Goal: Information Seeking & Learning: Learn about a topic

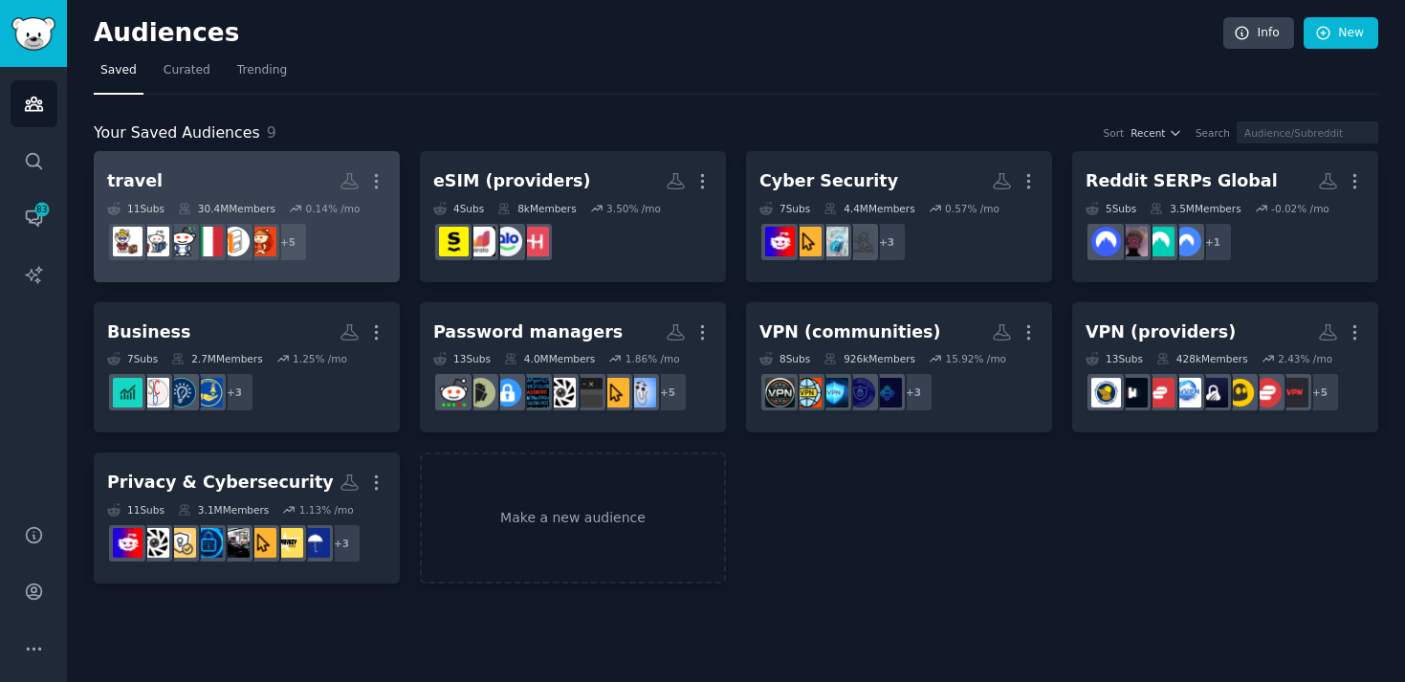
click at [245, 176] on h2 "travel More" at bounding box center [246, 180] width 279 height 33
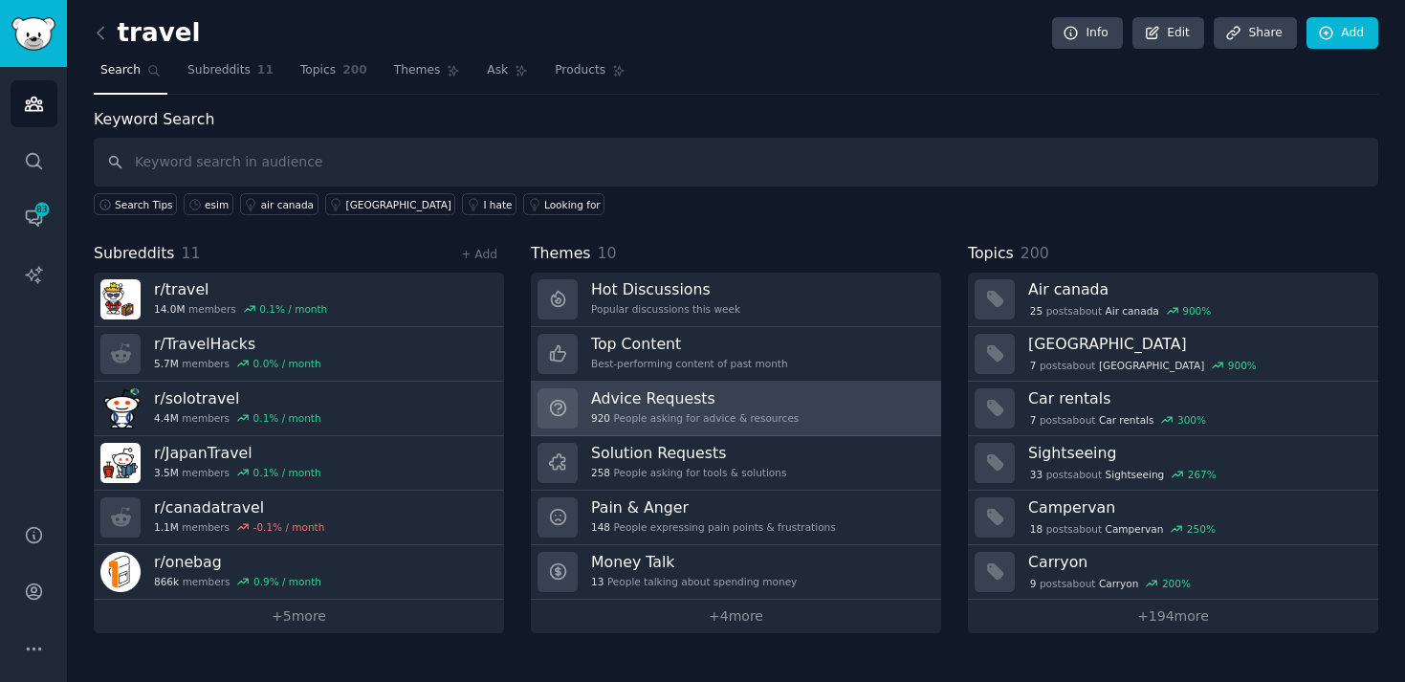
click at [671, 409] on div "Advice Requests 920 People asking for advice & resources" at bounding box center [695, 408] width 208 height 40
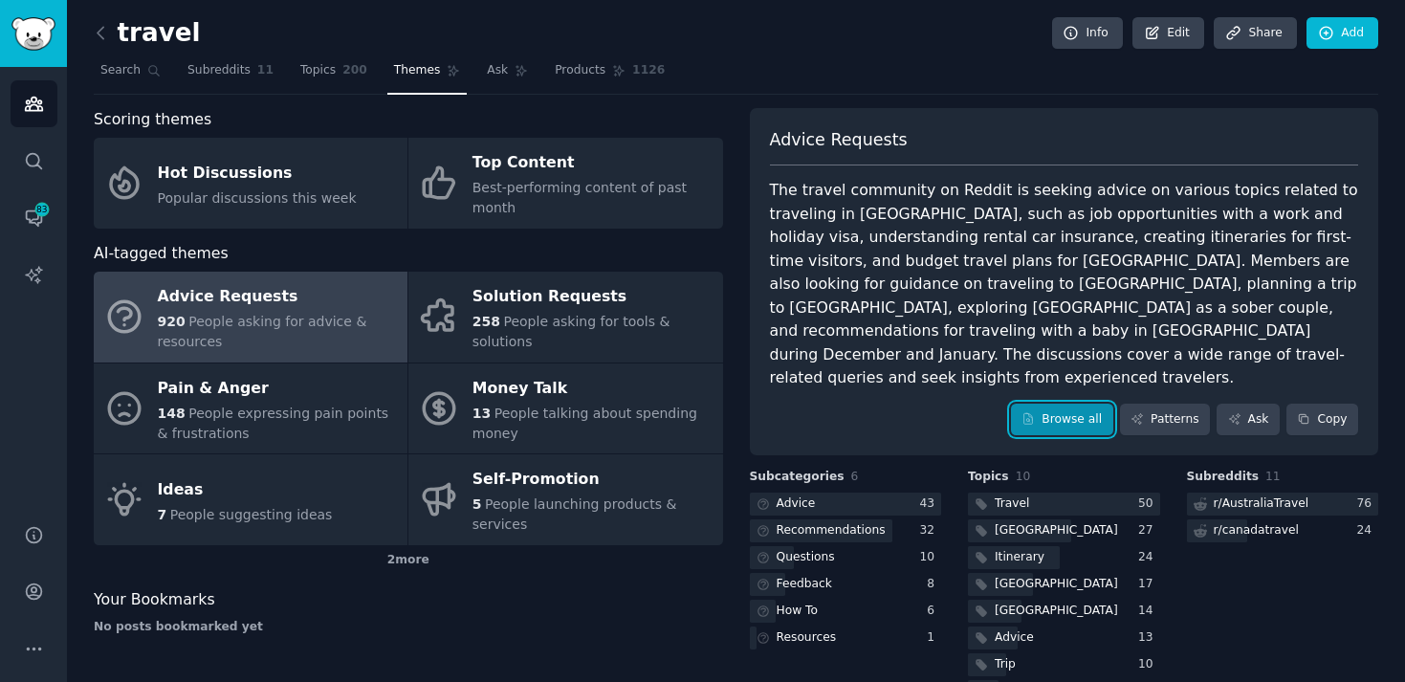
click at [1059, 404] on link "Browse all" at bounding box center [1062, 420] width 102 height 33
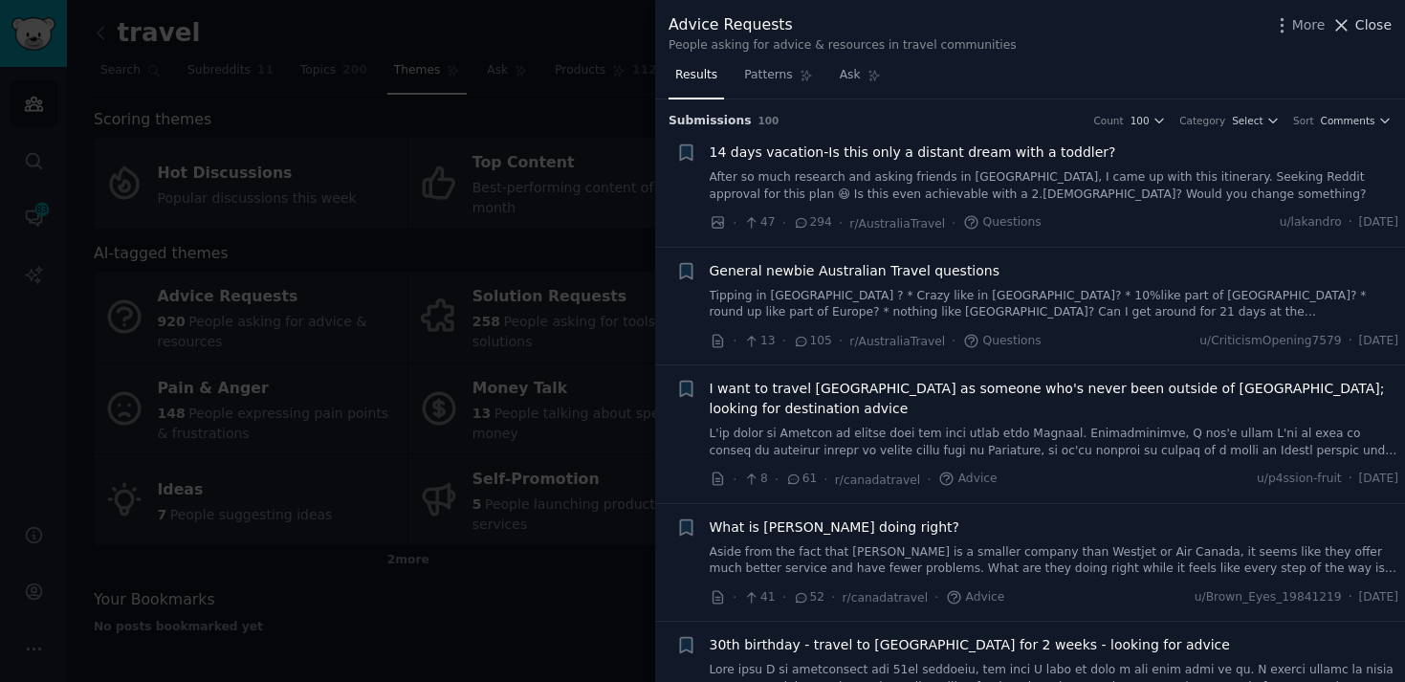
click at [1366, 28] on span "Close" at bounding box center [1373, 25] width 36 height 20
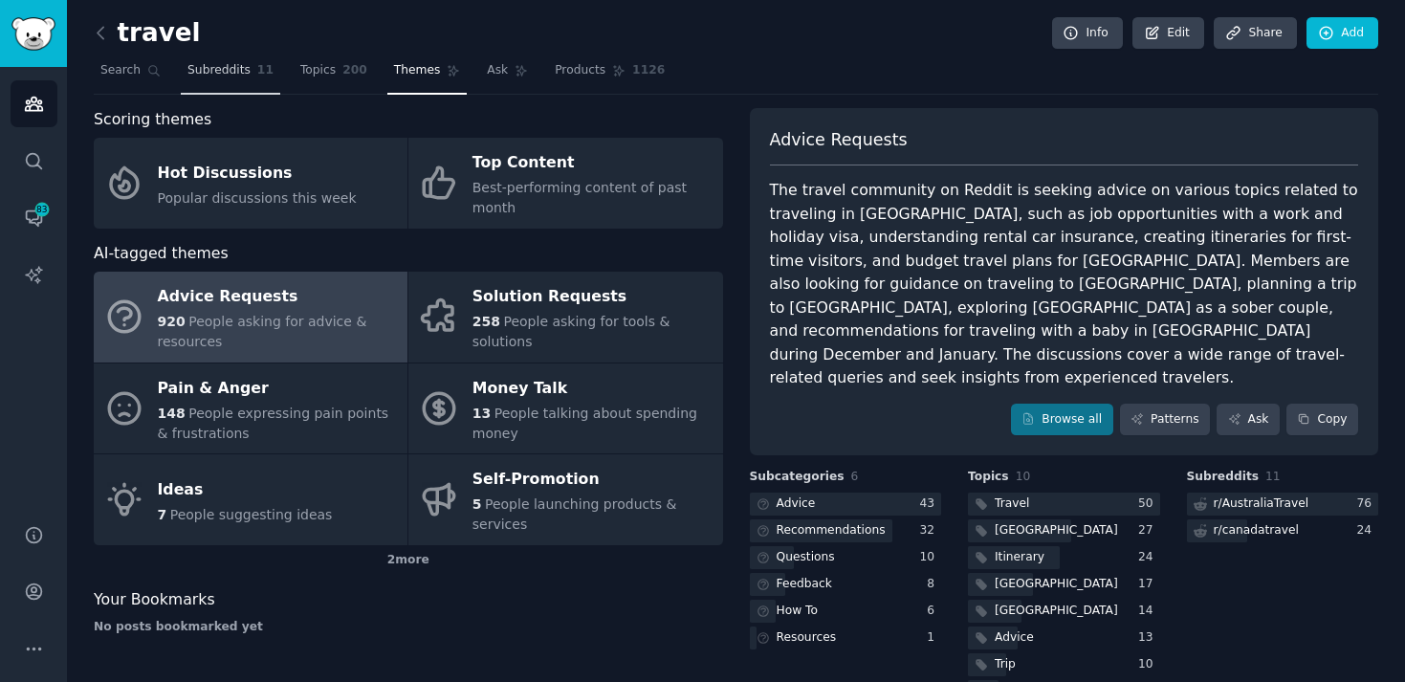
click at [240, 70] on span "Subreddits" at bounding box center [218, 70] width 63 height 17
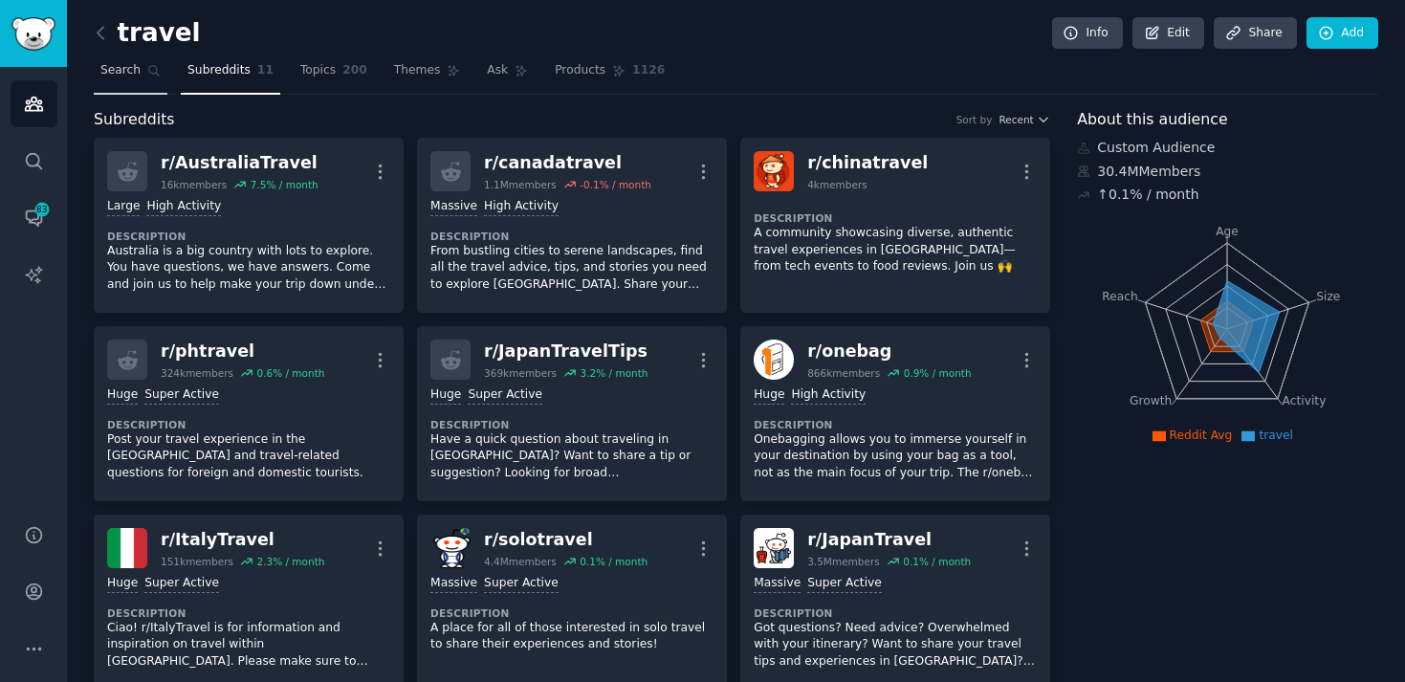
click at [147, 72] on icon at bounding box center [153, 70] width 13 height 13
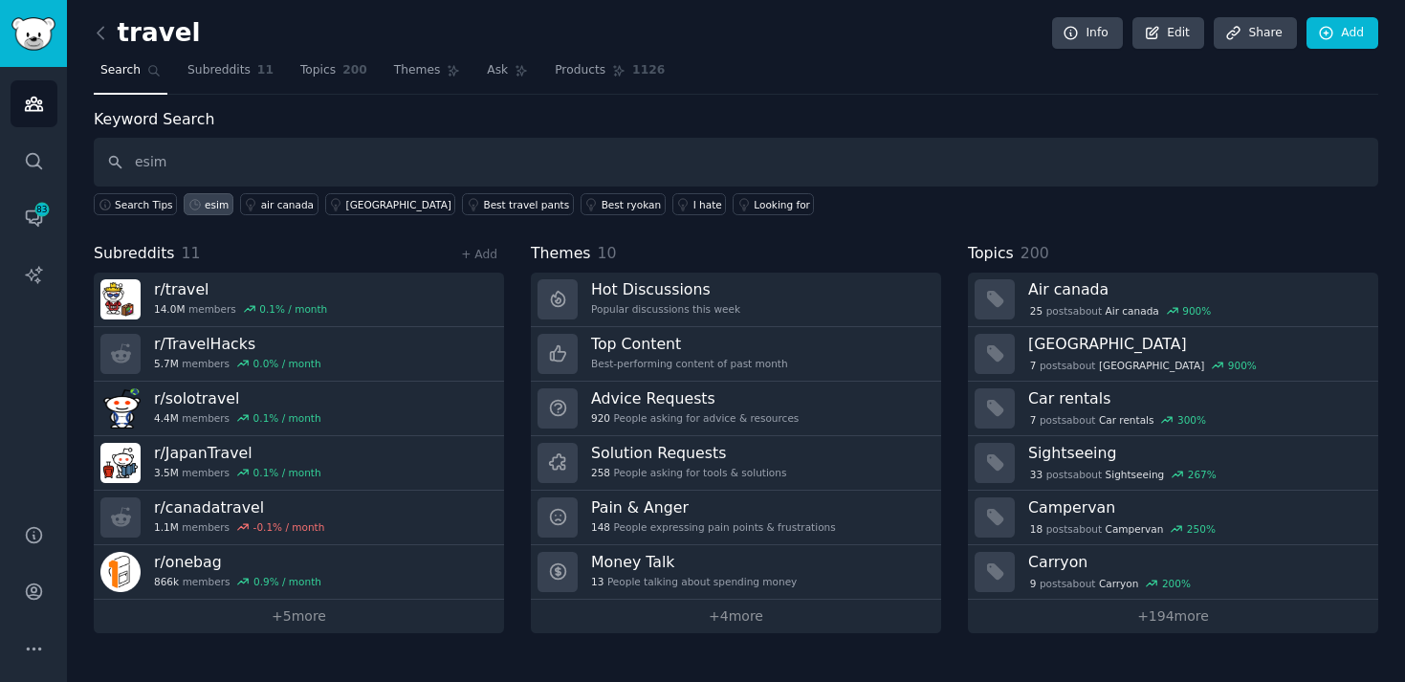
type input "esim"
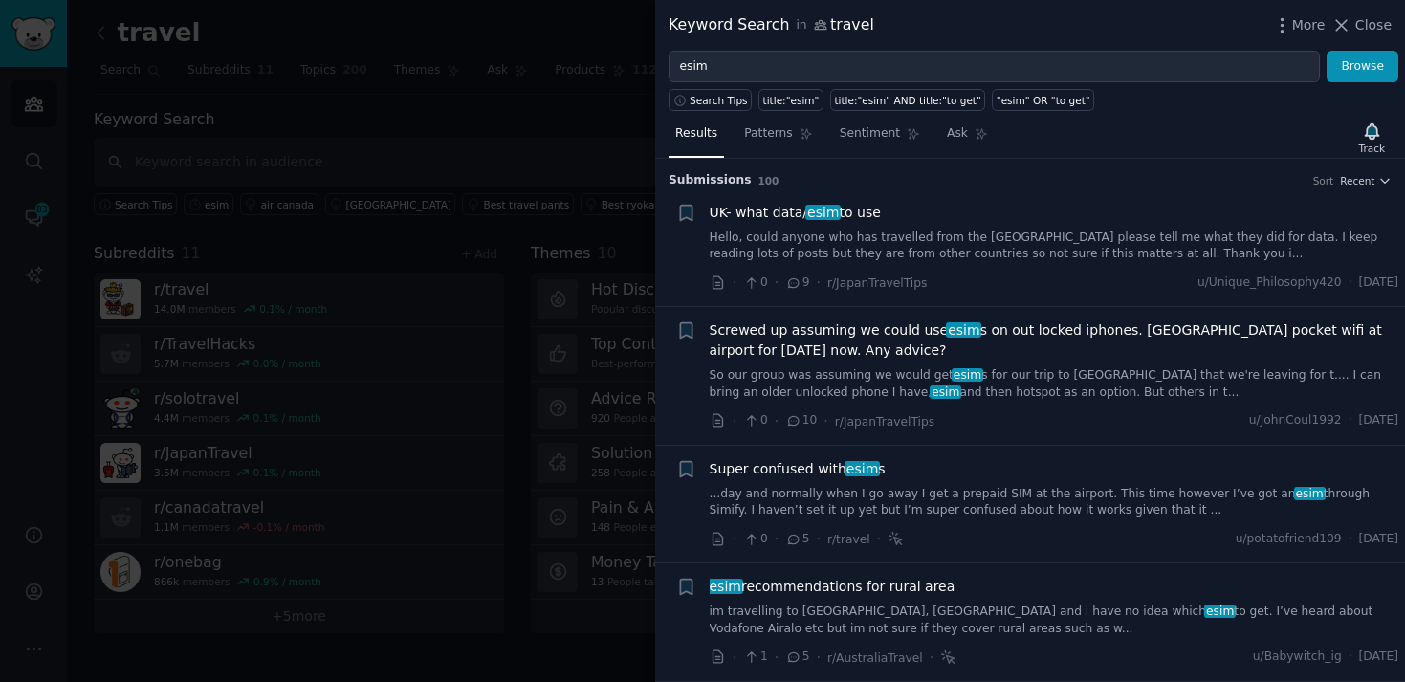
click at [802, 249] on link "Hello, could anyone who has travelled from the [GEOGRAPHIC_DATA] please tell me…" at bounding box center [1054, 245] width 689 height 33
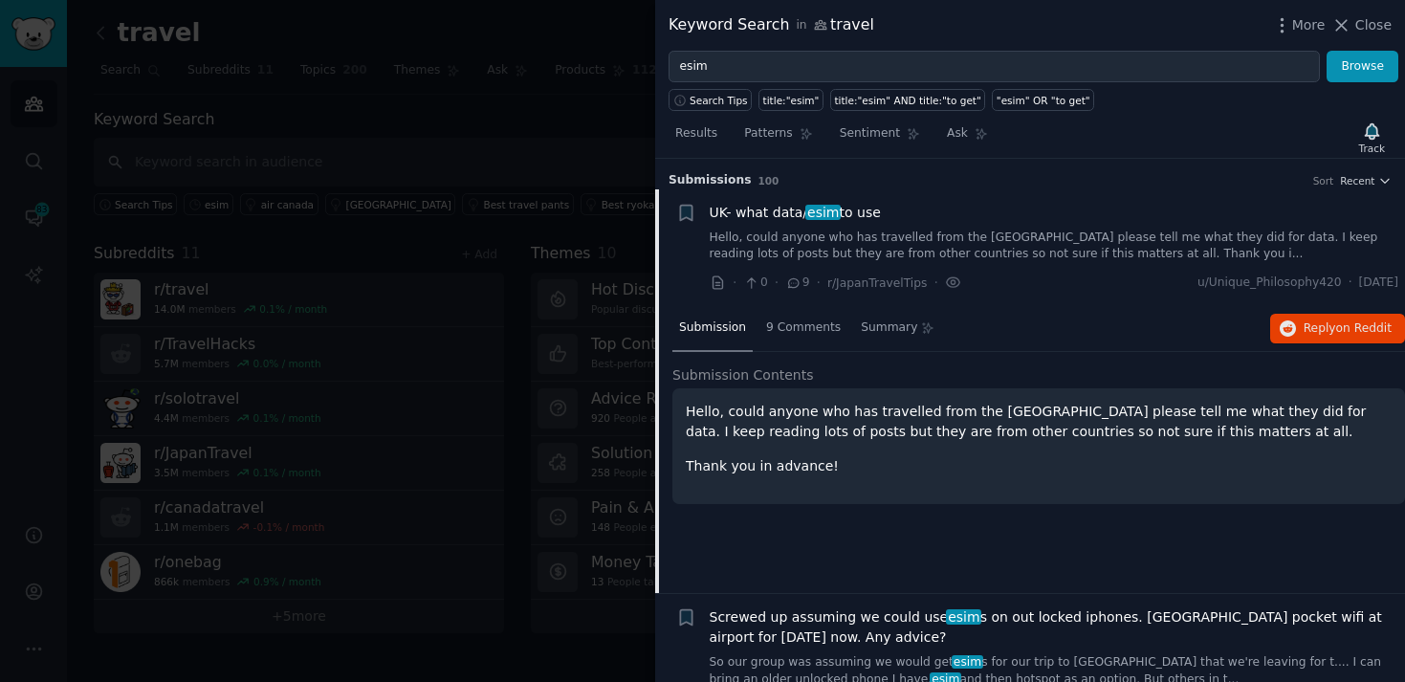
scroll to position [30, 0]
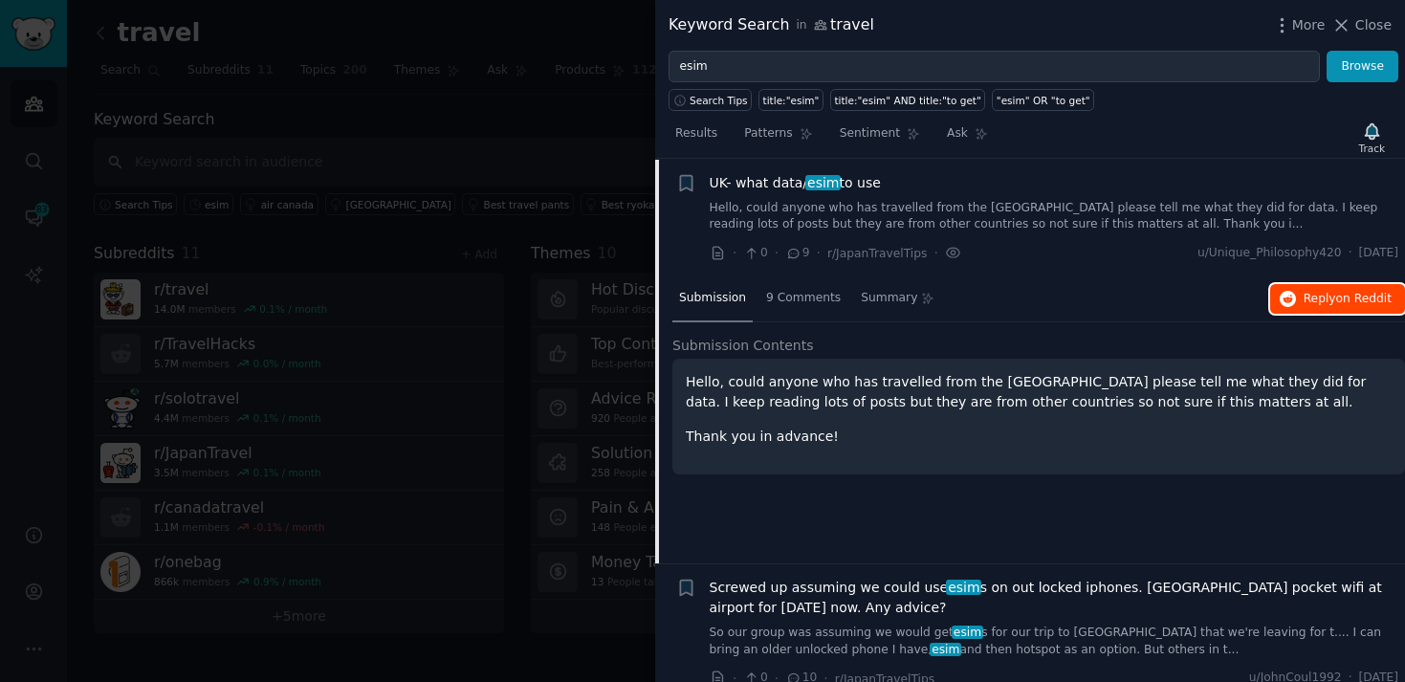
click at [1321, 295] on span "Reply on Reddit" at bounding box center [1347, 299] width 88 height 17
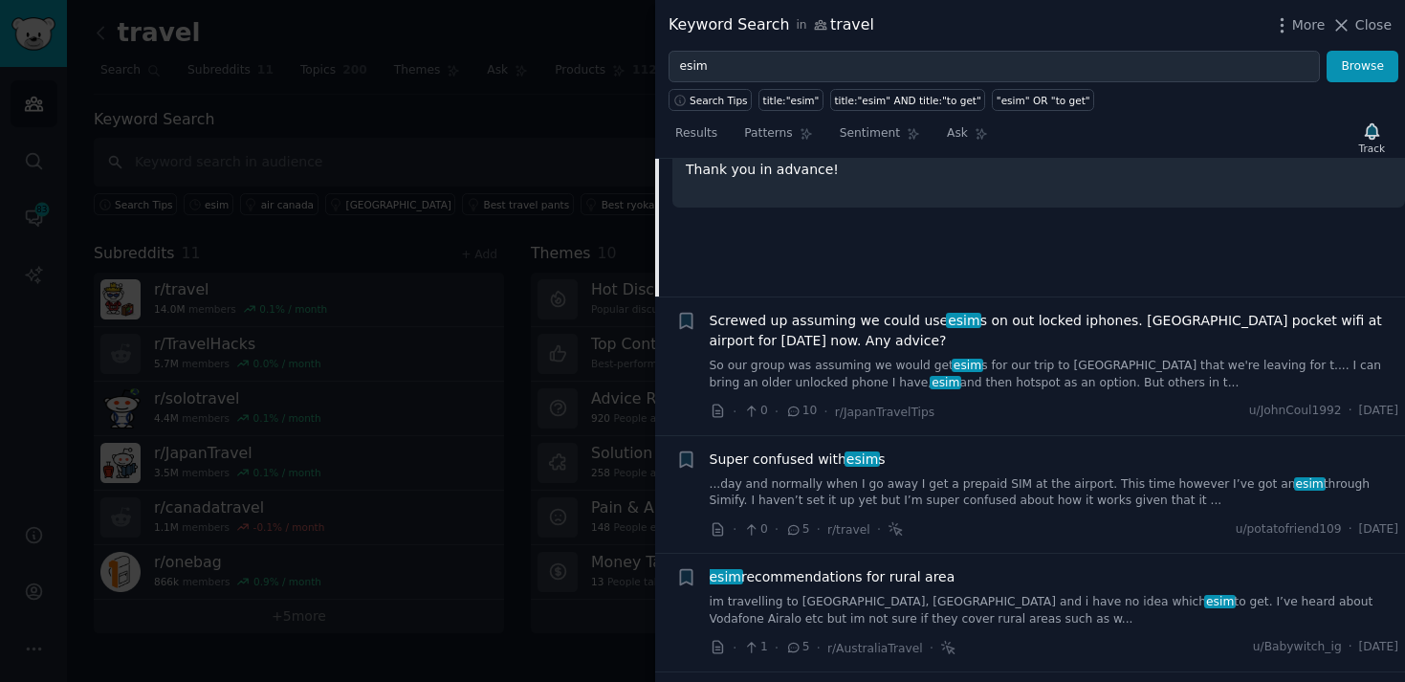
scroll to position [297, 0]
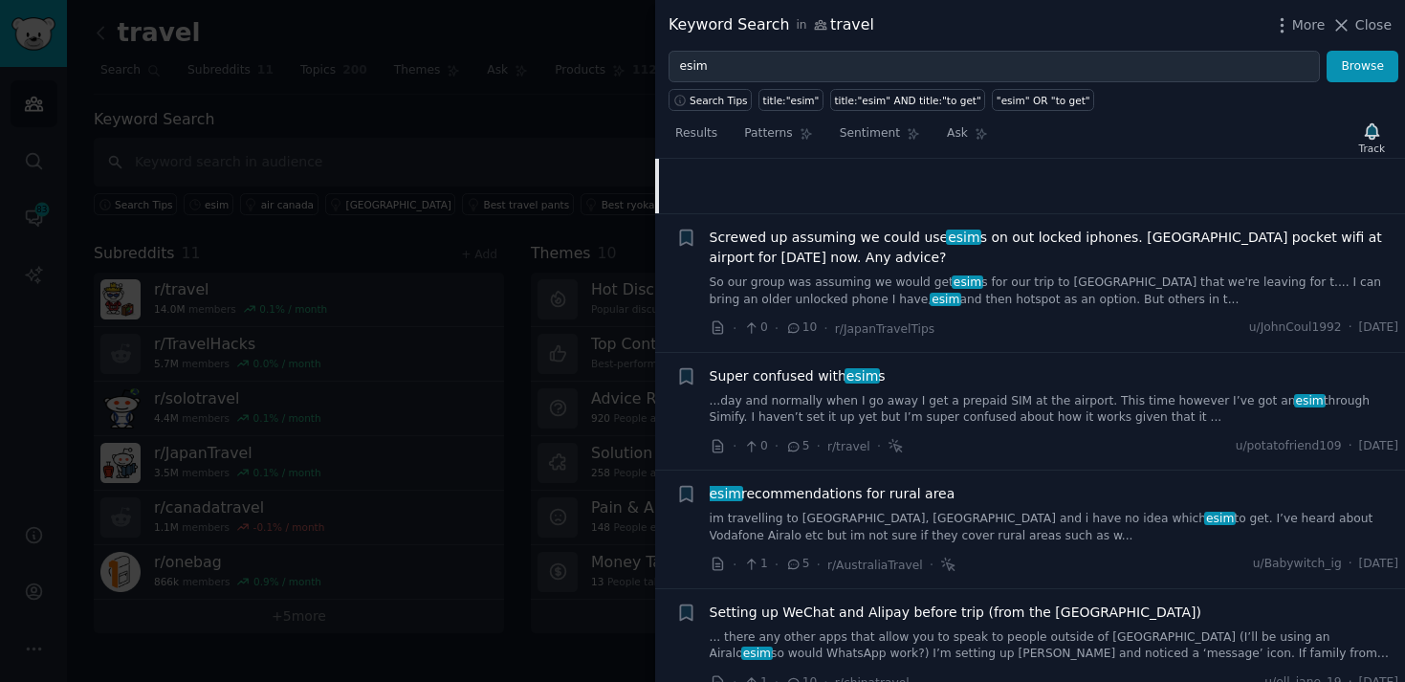
click at [878, 414] on link "...day and normally when I go away I get a prepaid SIM at the airport. This tim…" at bounding box center [1054, 409] width 689 height 33
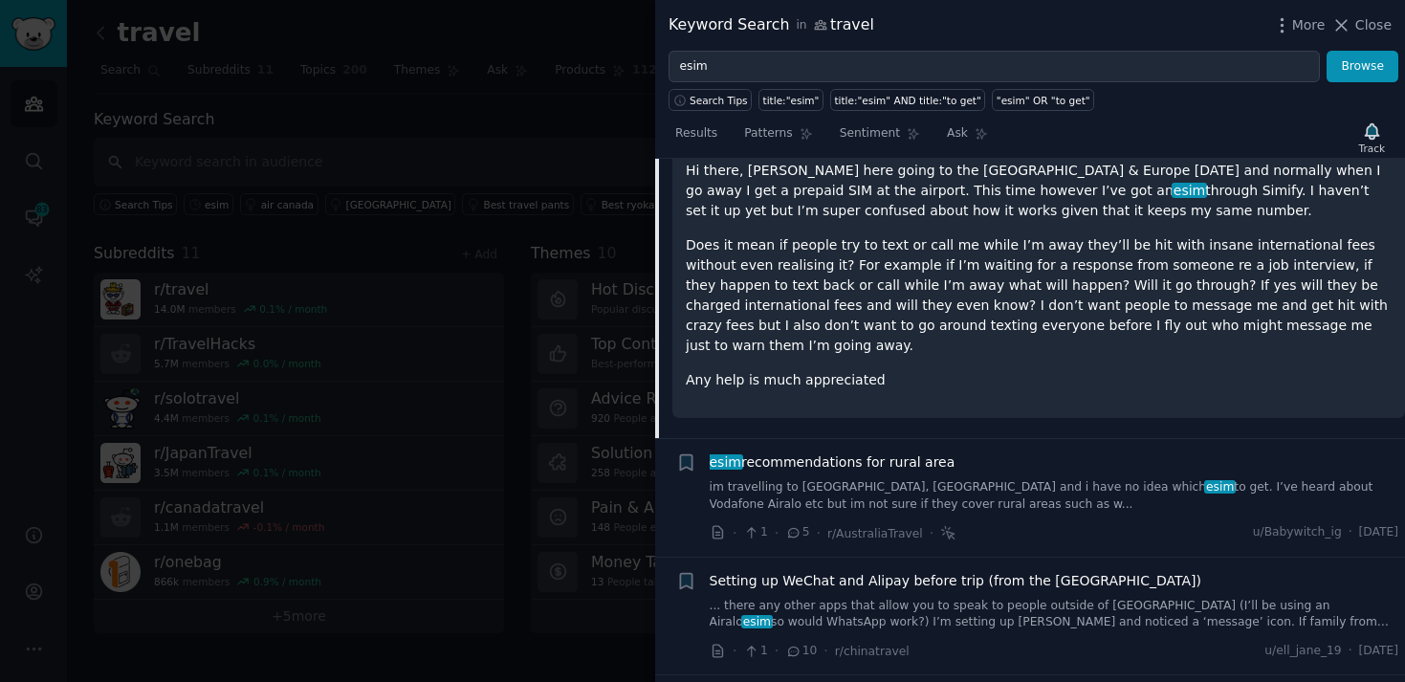
scroll to position [503, 0]
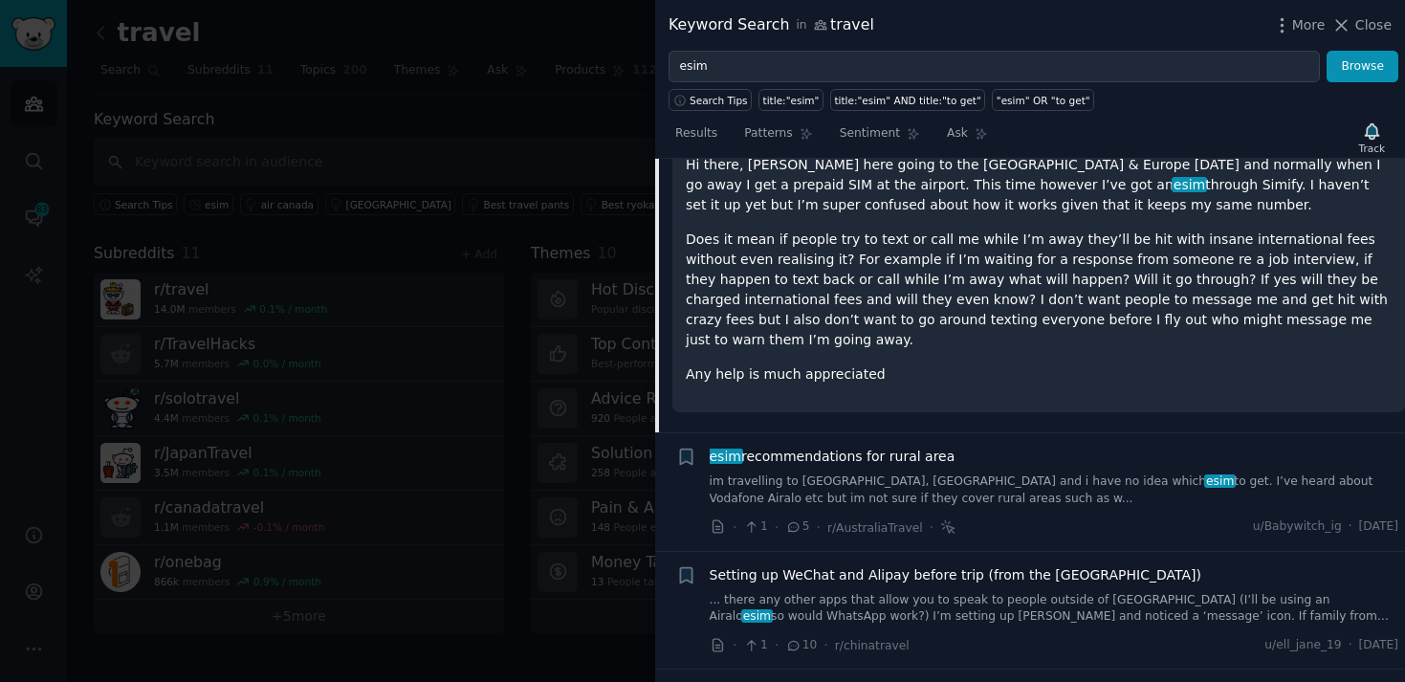
click at [923, 482] on link "im travelling to [GEOGRAPHIC_DATA], [GEOGRAPHIC_DATA] and i have no idea which …" at bounding box center [1054, 489] width 689 height 33
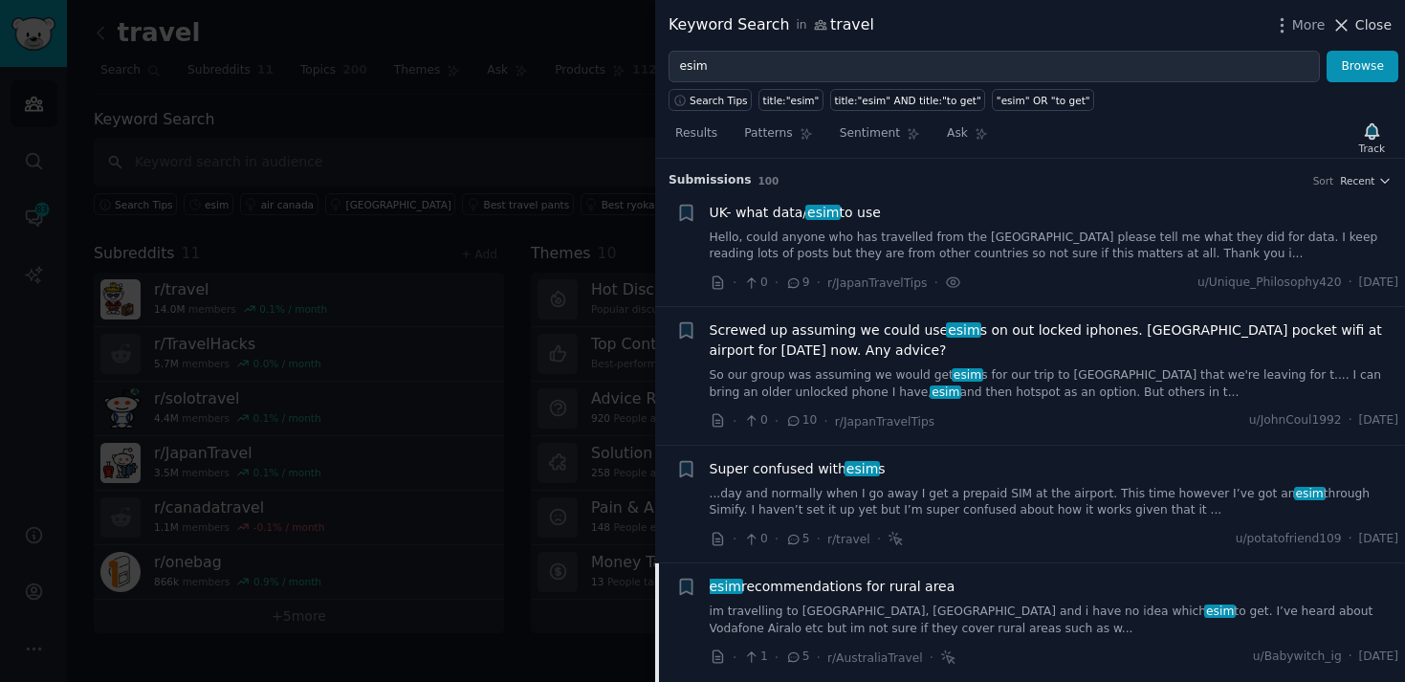
click at [1364, 30] on span "Close" at bounding box center [1373, 25] width 36 height 20
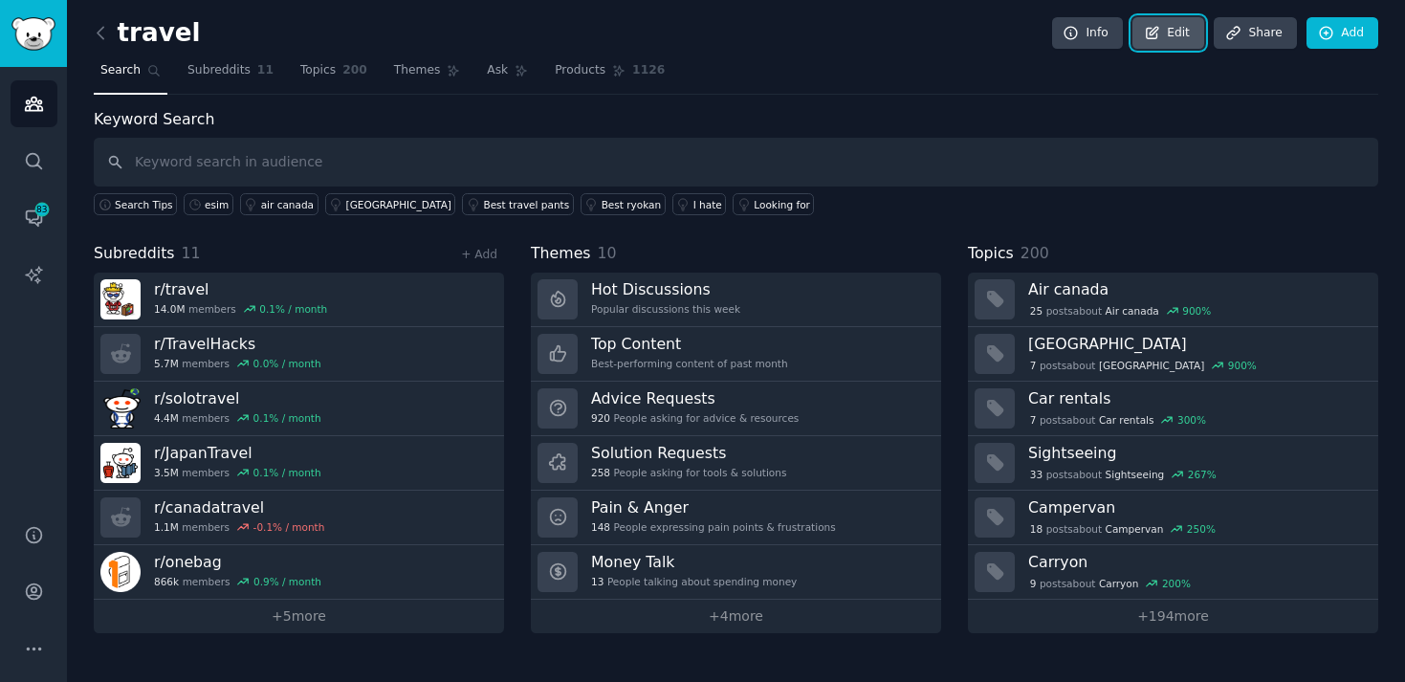
click at [1153, 40] on icon at bounding box center [1152, 33] width 17 height 17
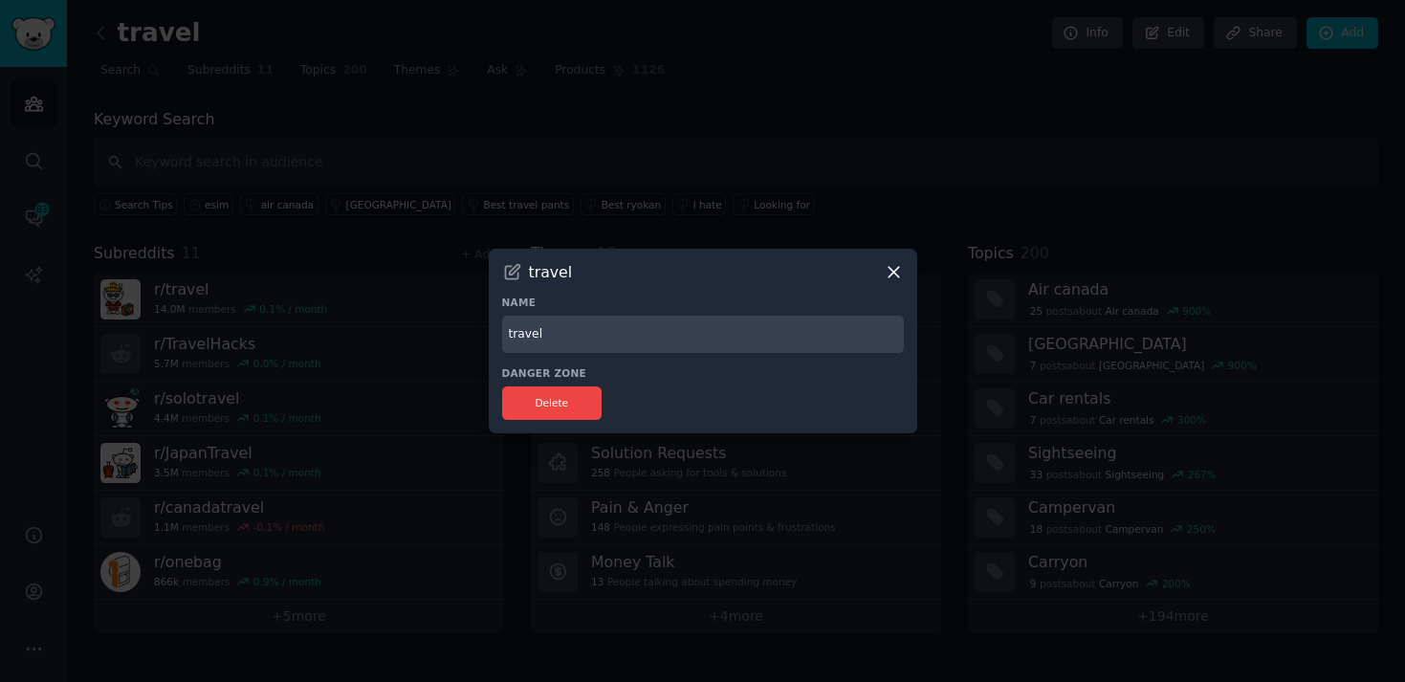
click at [896, 272] on icon at bounding box center [894, 272] width 20 height 20
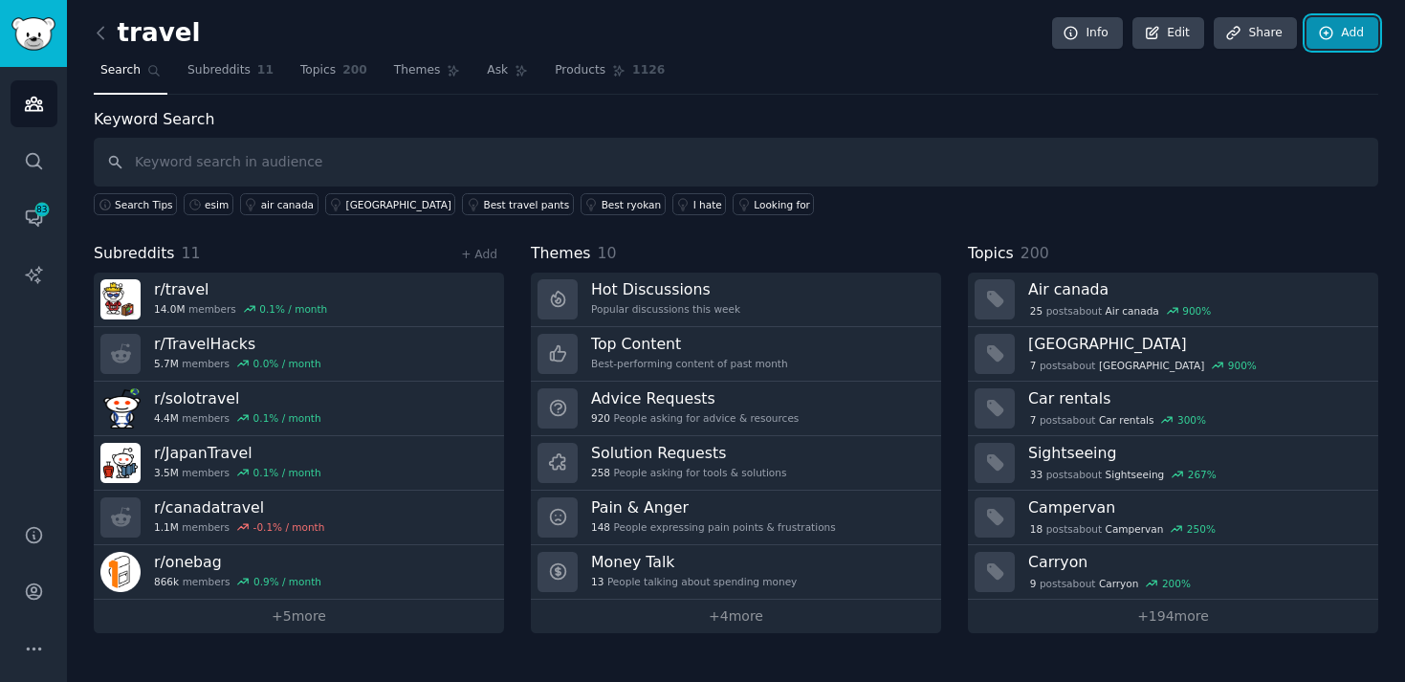
click at [1350, 32] on link "Add" at bounding box center [1342, 33] width 72 height 33
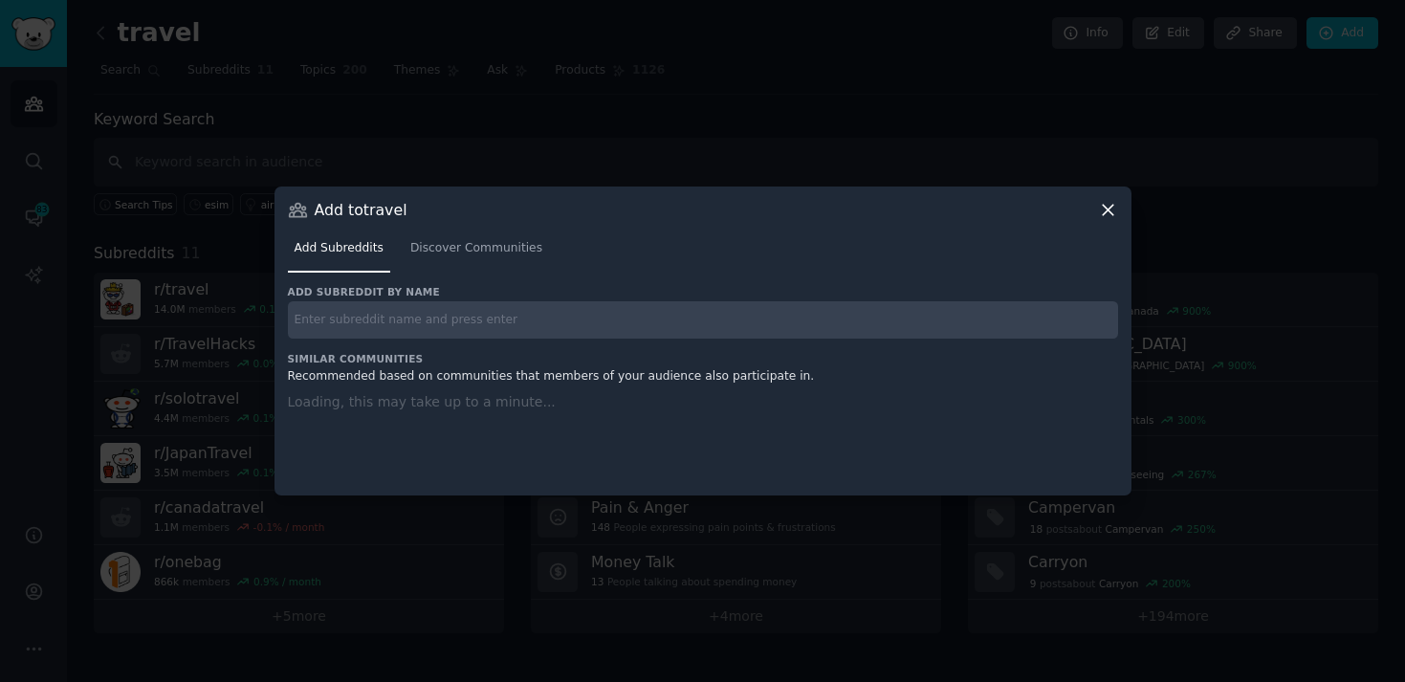
click at [533, 321] on input "text" at bounding box center [703, 319] width 830 height 37
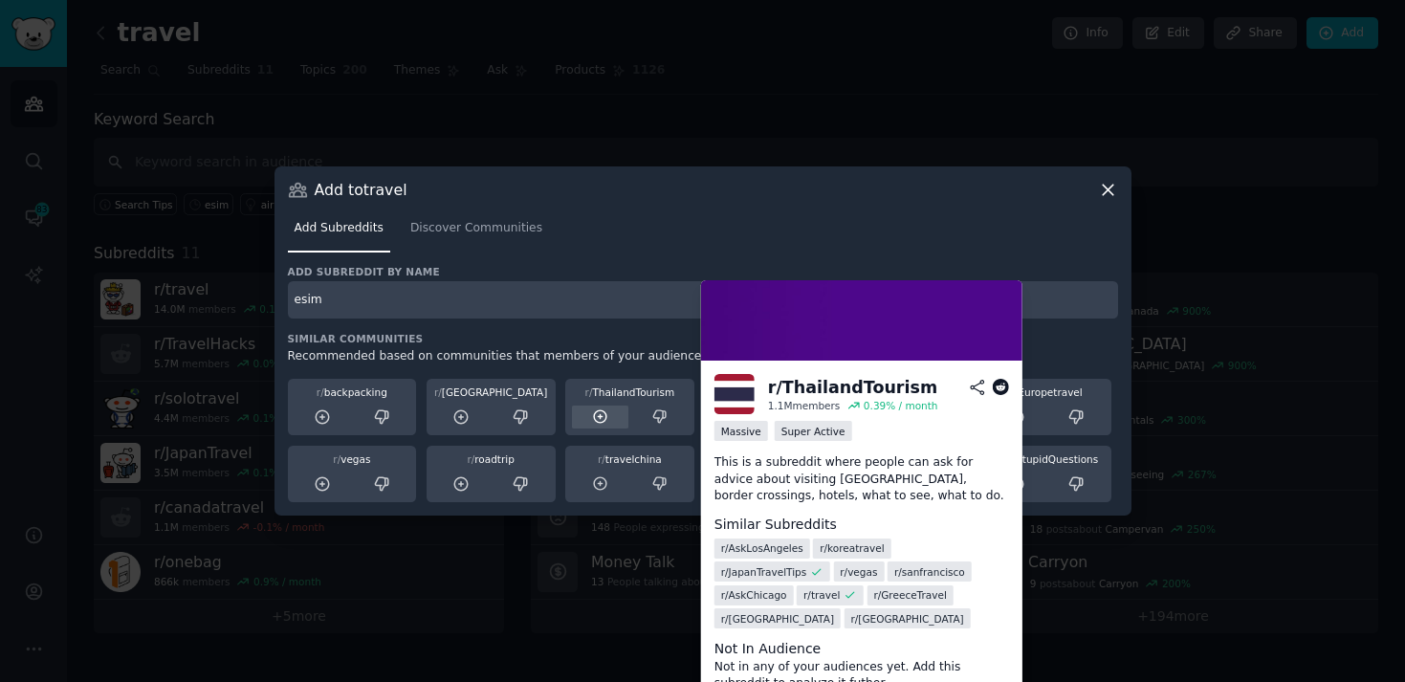
click at [599, 419] on icon at bounding box center [600, 416] width 17 height 17
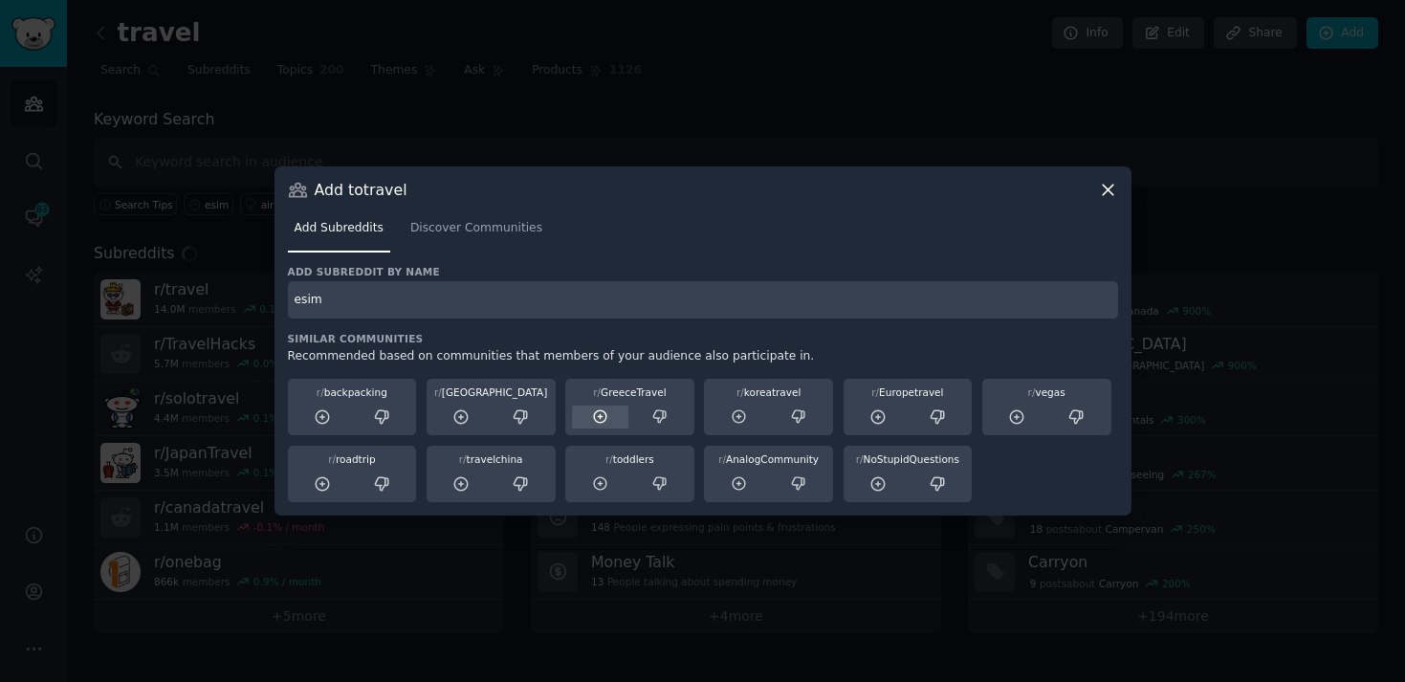
click at [601, 420] on icon at bounding box center [600, 416] width 17 height 17
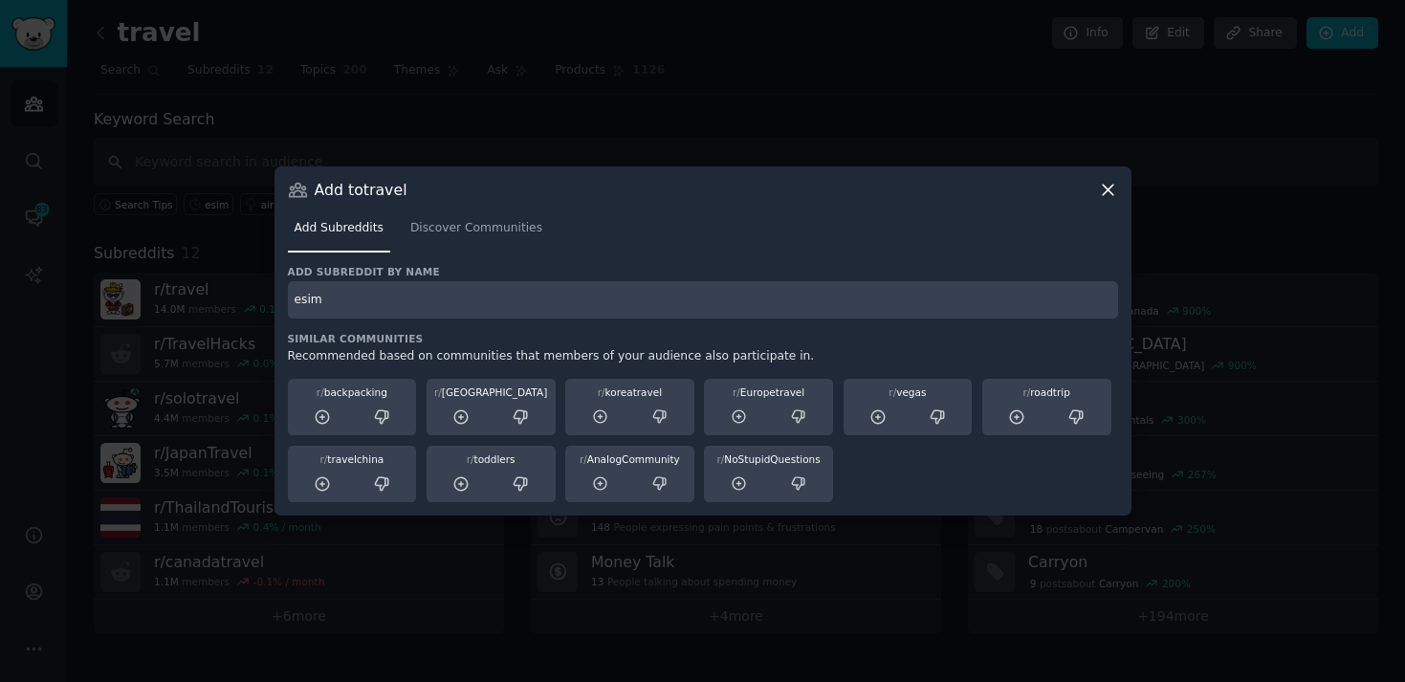
click at [601, 420] on icon at bounding box center [600, 416] width 17 height 17
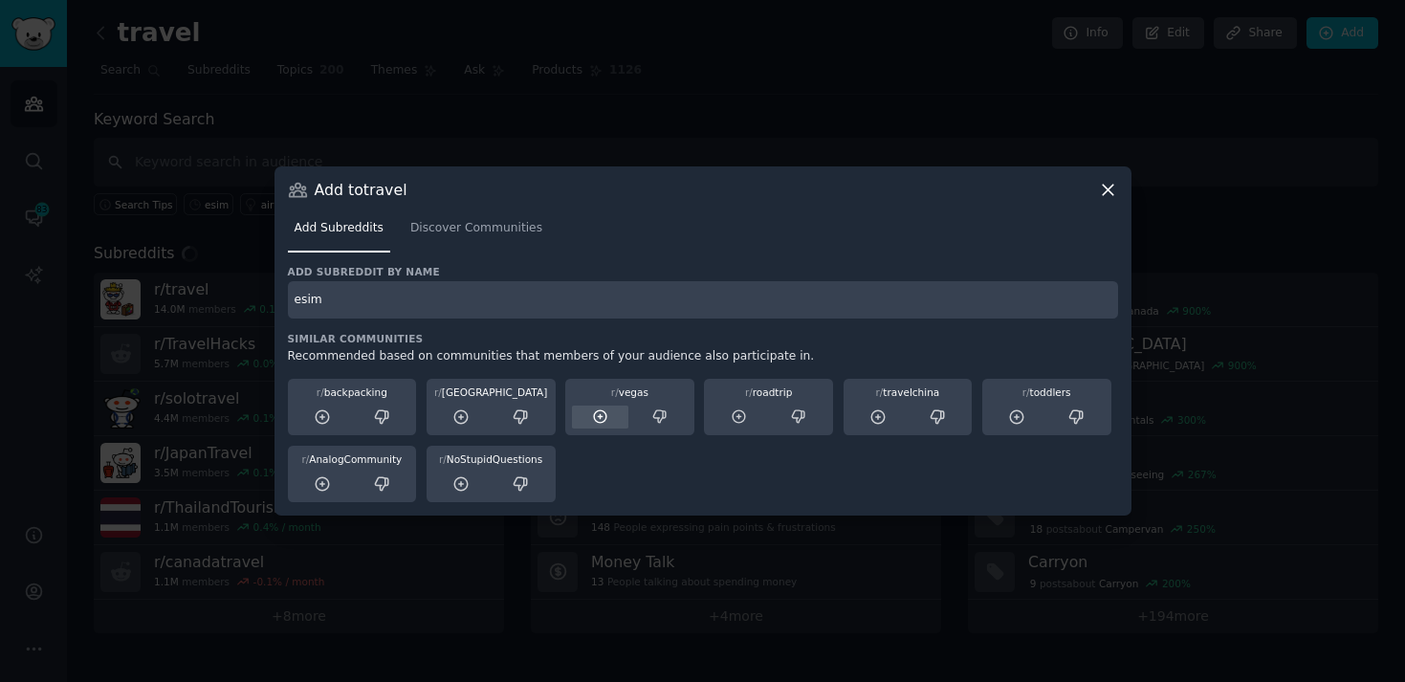
click at [601, 420] on icon at bounding box center [600, 416] width 17 height 17
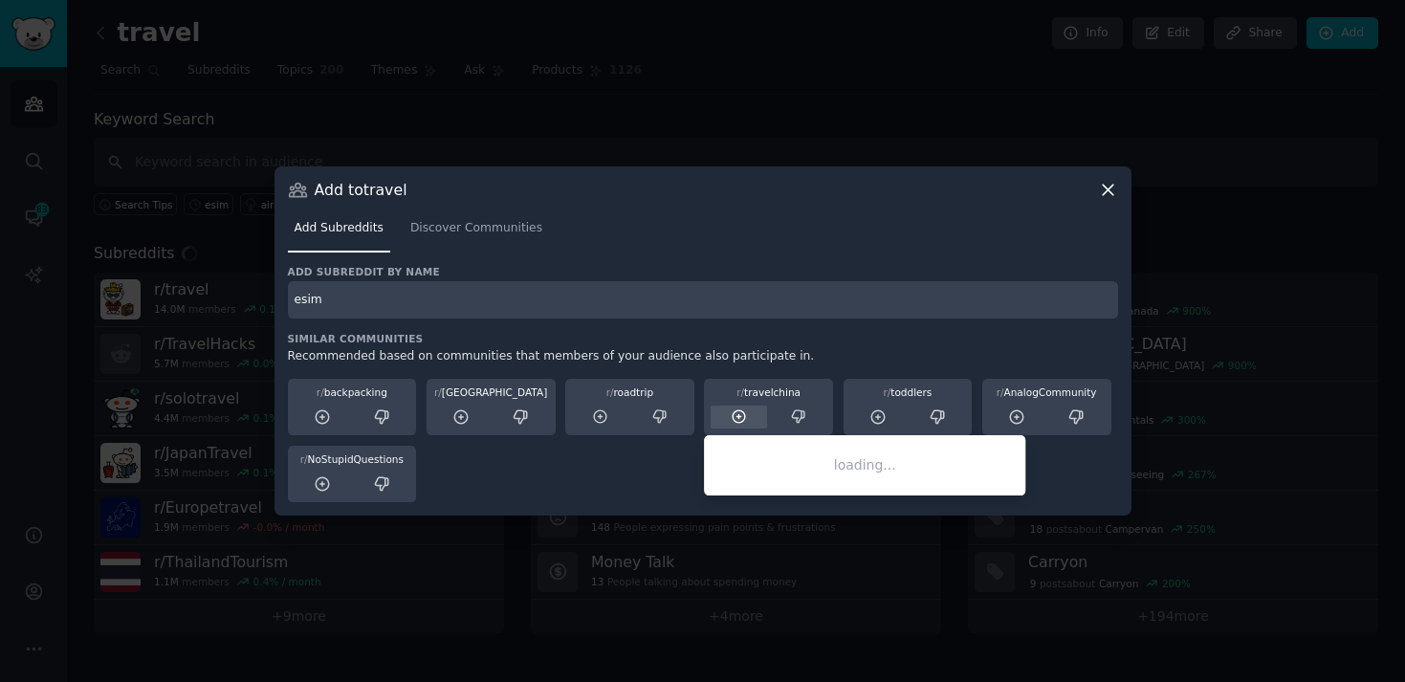
click at [734, 417] on icon at bounding box center [739, 416] width 17 height 17
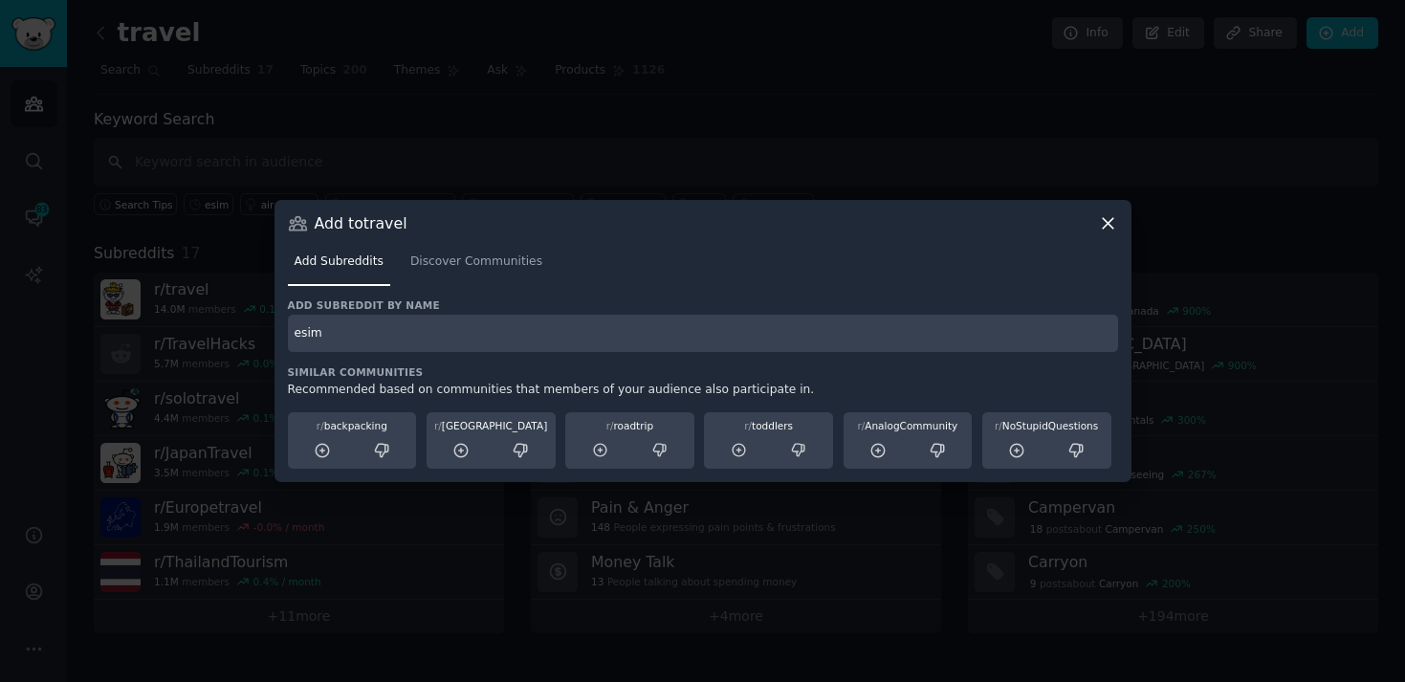
click at [339, 336] on input "esim" at bounding box center [703, 333] width 830 height 37
type input "esims"
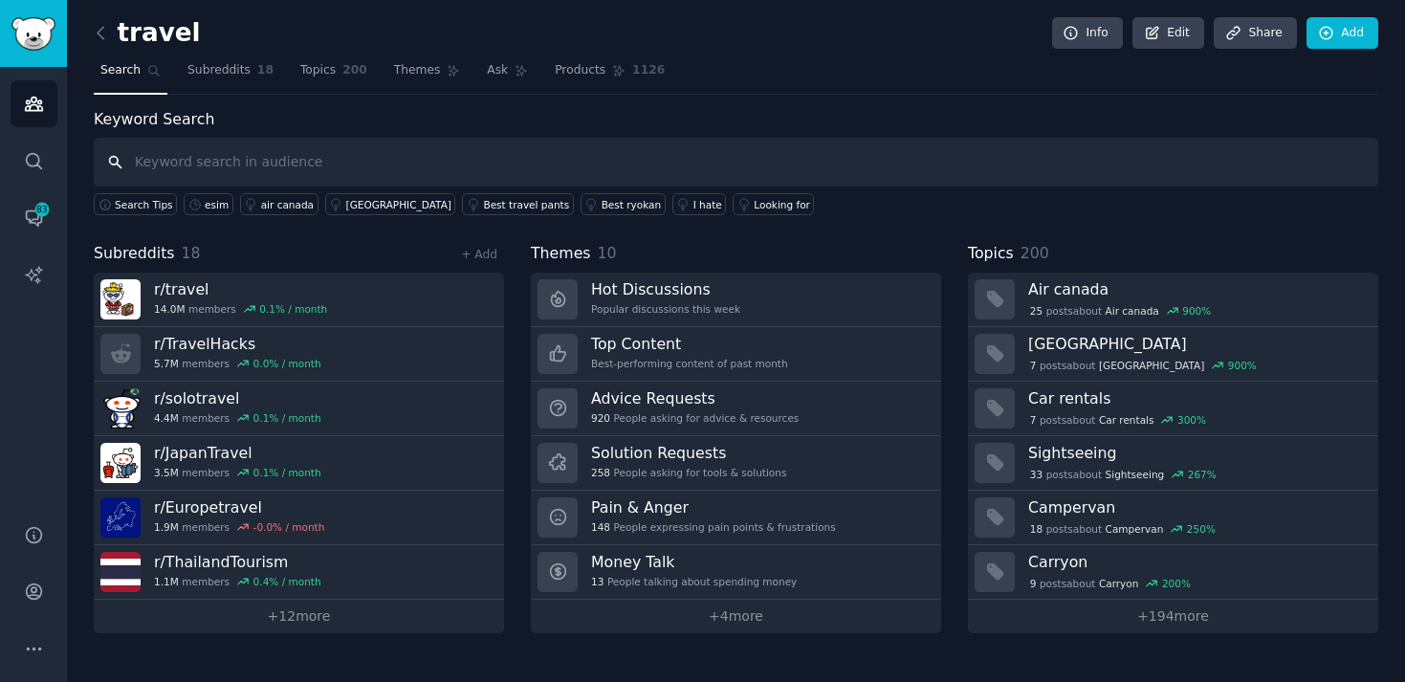
click at [363, 167] on input "text" at bounding box center [736, 162] width 1284 height 49
click at [277, 639] on div "travel Info Edit Share Add Search Subreddits 18 Topics 200 Themes Ask Products …" at bounding box center [736, 341] width 1338 height 682
click at [279, 622] on link "+ 12 more" at bounding box center [299, 616] width 410 height 33
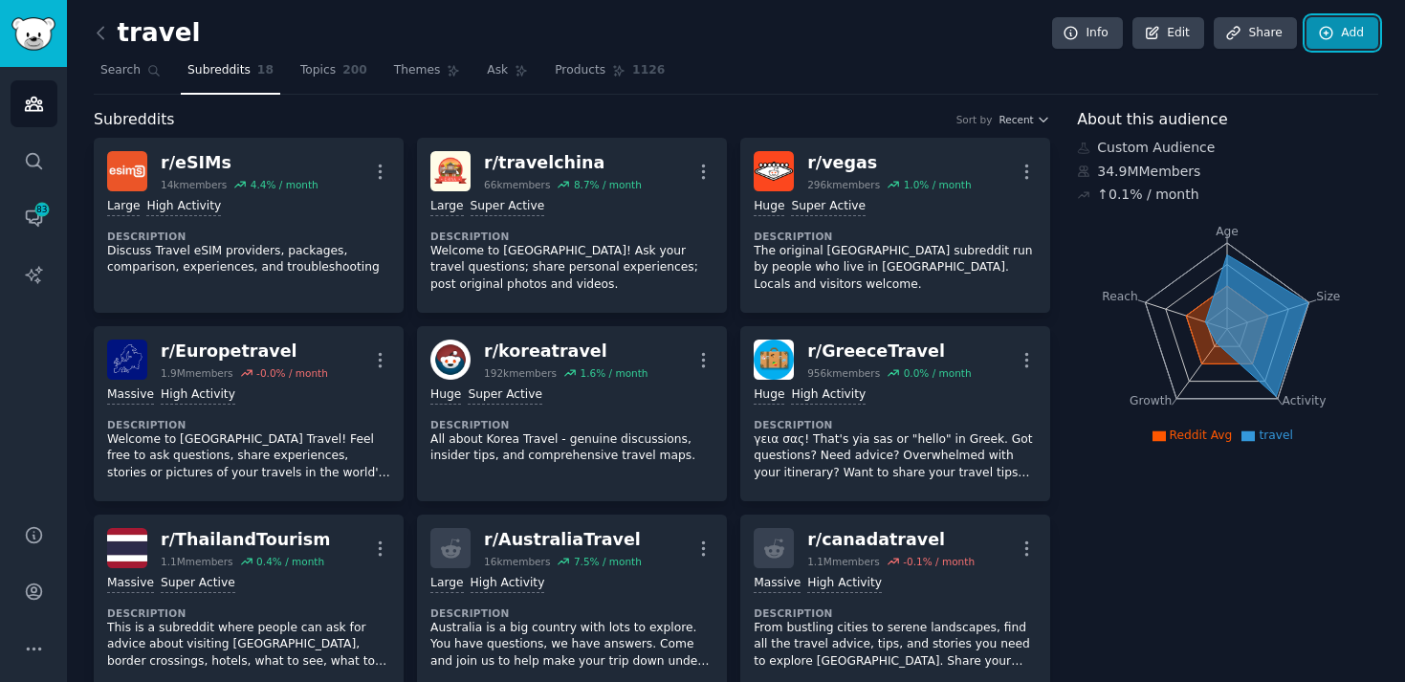
click at [1351, 27] on link "Add" at bounding box center [1342, 33] width 72 height 33
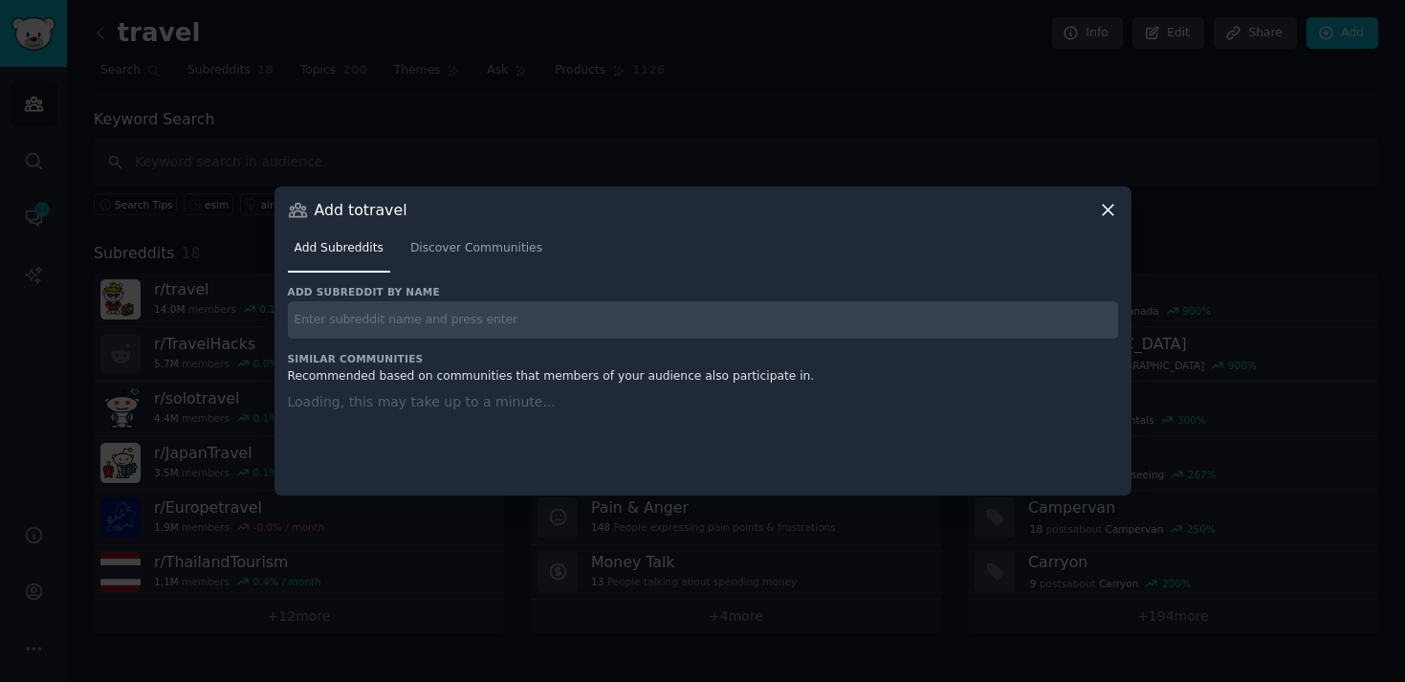
click at [627, 309] on input "text" at bounding box center [703, 319] width 830 height 37
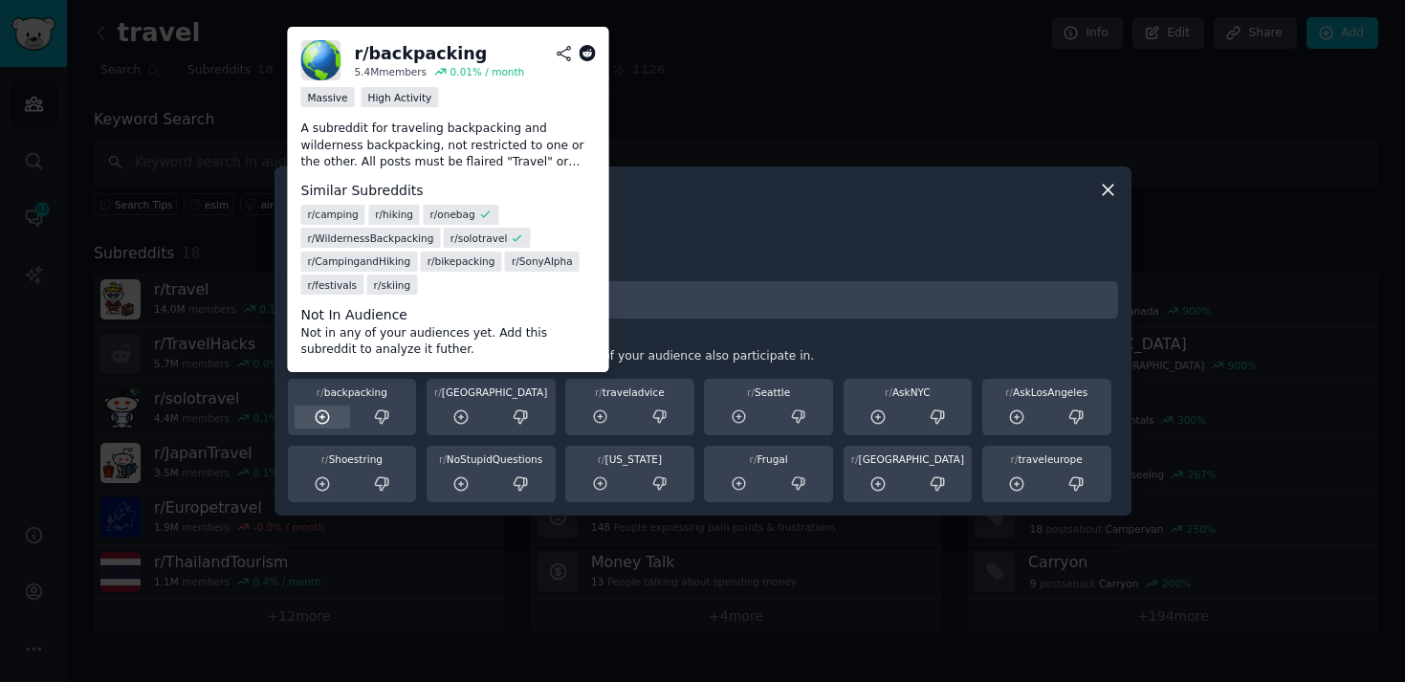
type input "esim"
click at [320, 421] on icon at bounding box center [322, 416] width 17 height 17
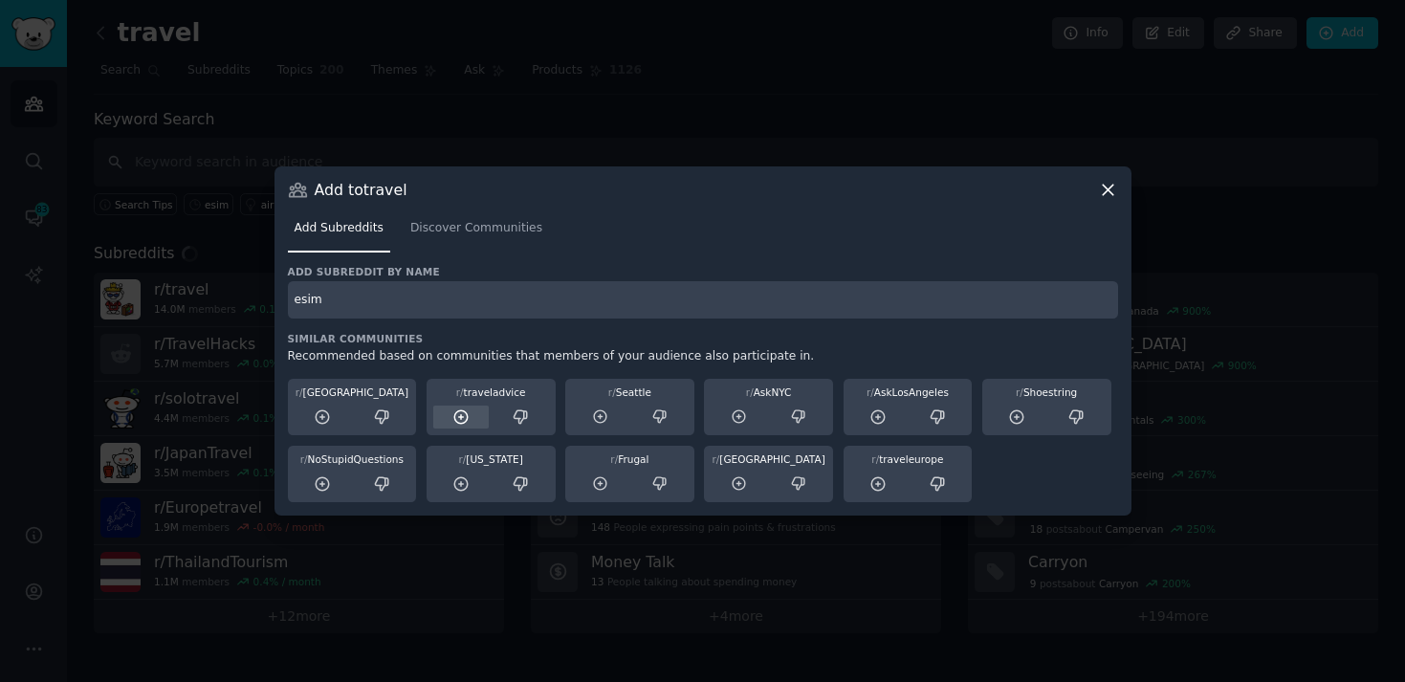
click at [449, 421] on div at bounding box center [461, 417] width 56 height 24
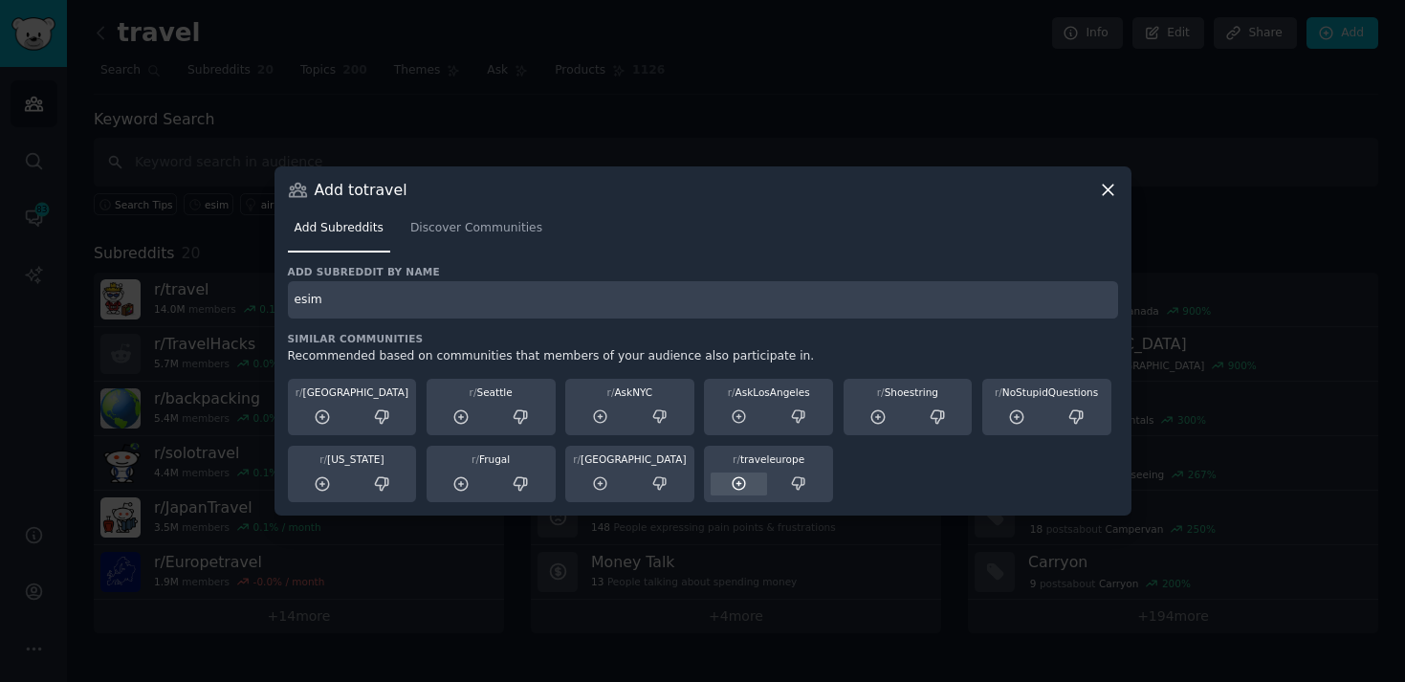
click at [737, 484] on icon at bounding box center [738, 483] width 12 height 12
click at [414, 304] on input "esim" at bounding box center [703, 299] width 830 height 37
click at [473, 213] on link "Discover Communities" at bounding box center [476, 232] width 145 height 39
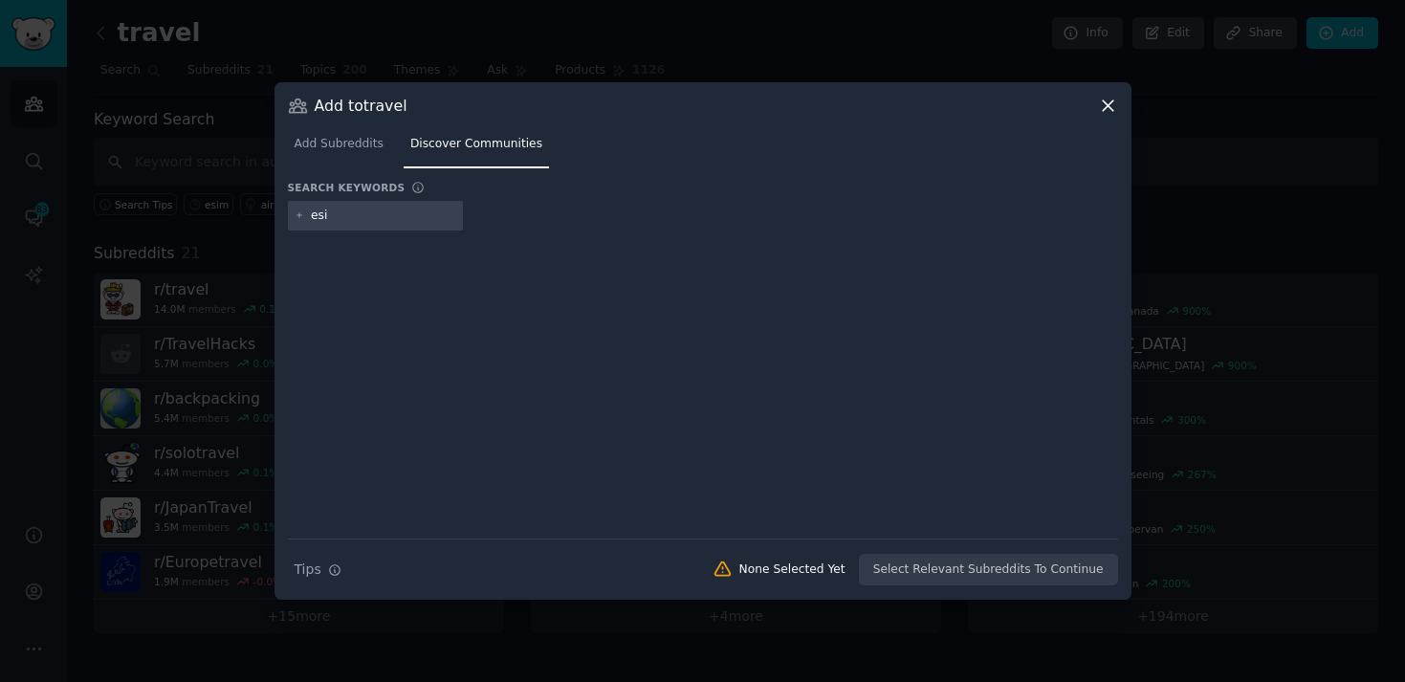
type input "esim"
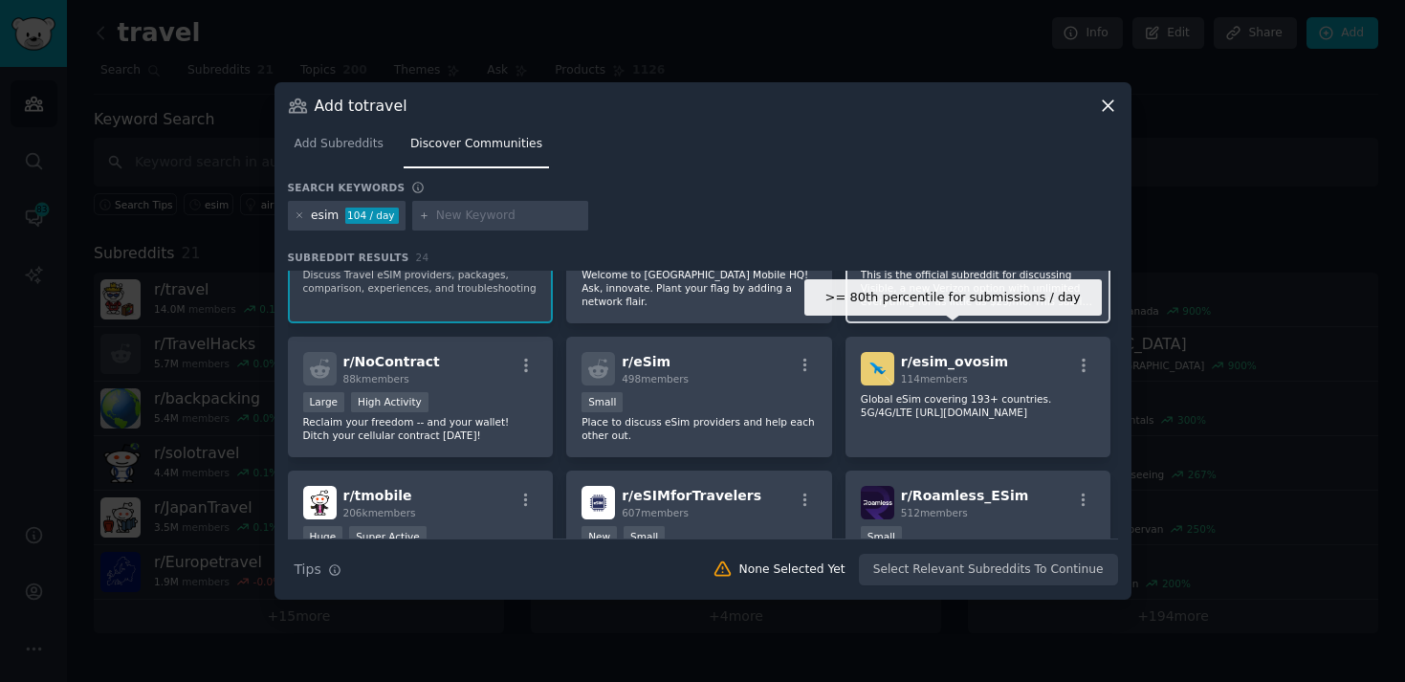
scroll to position [86, 0]
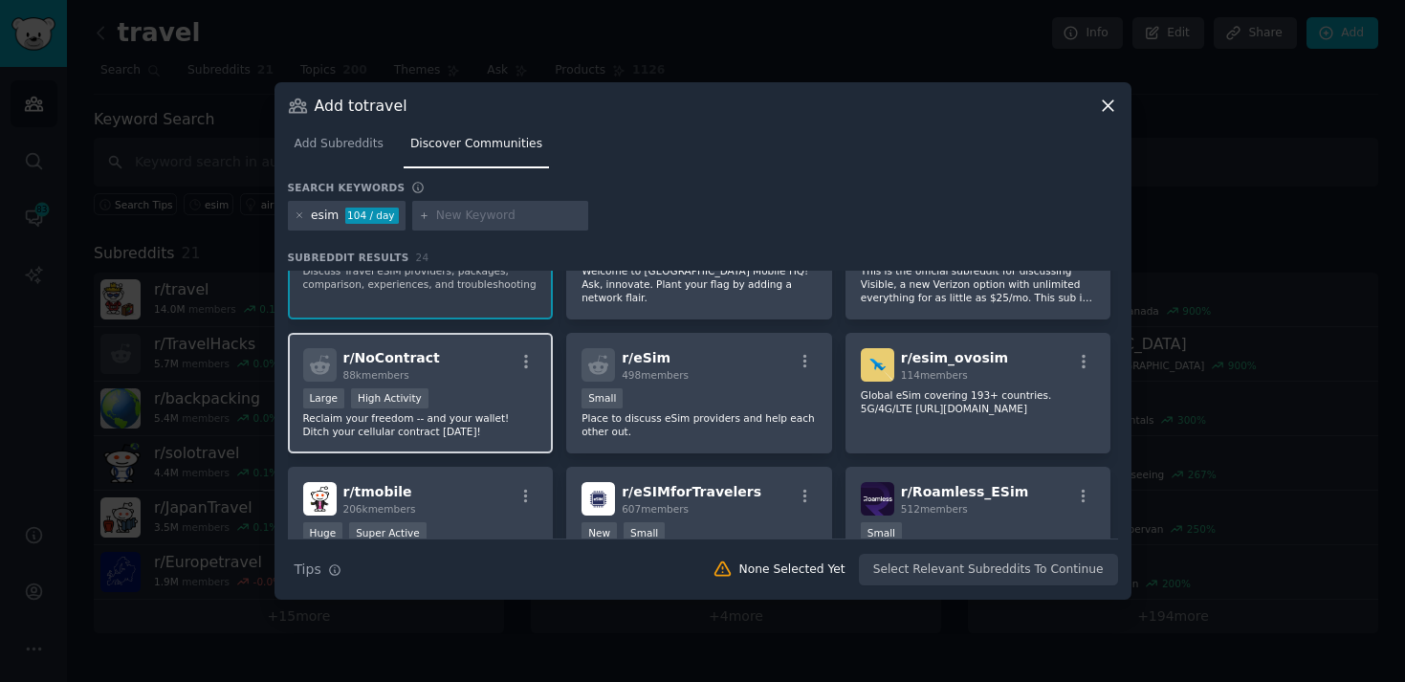
click at [497, 369] on div "r/ NoContract 88k members" at bounding box center [420, 364] width 235 height 33
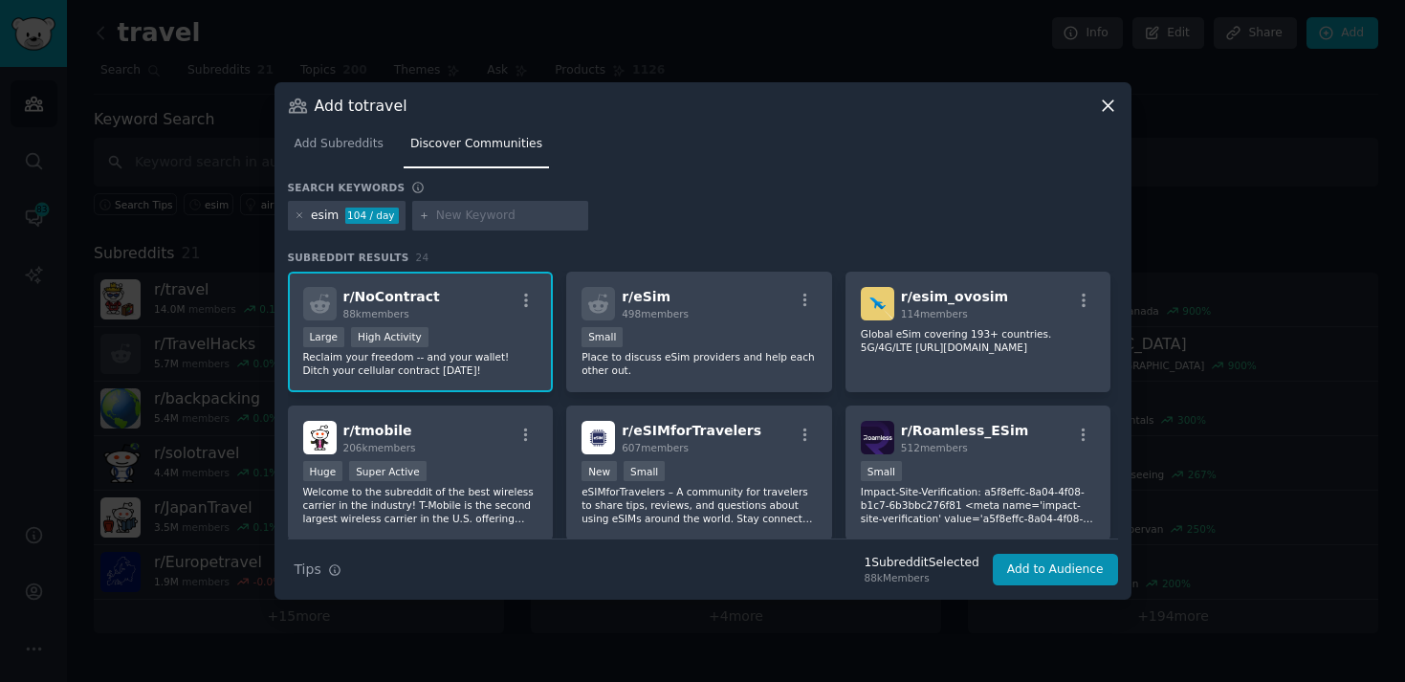
scroll to position [146, 0]
click at [735, 447] on div "607 members" at bounding box center [692, 448] width 140 height 13
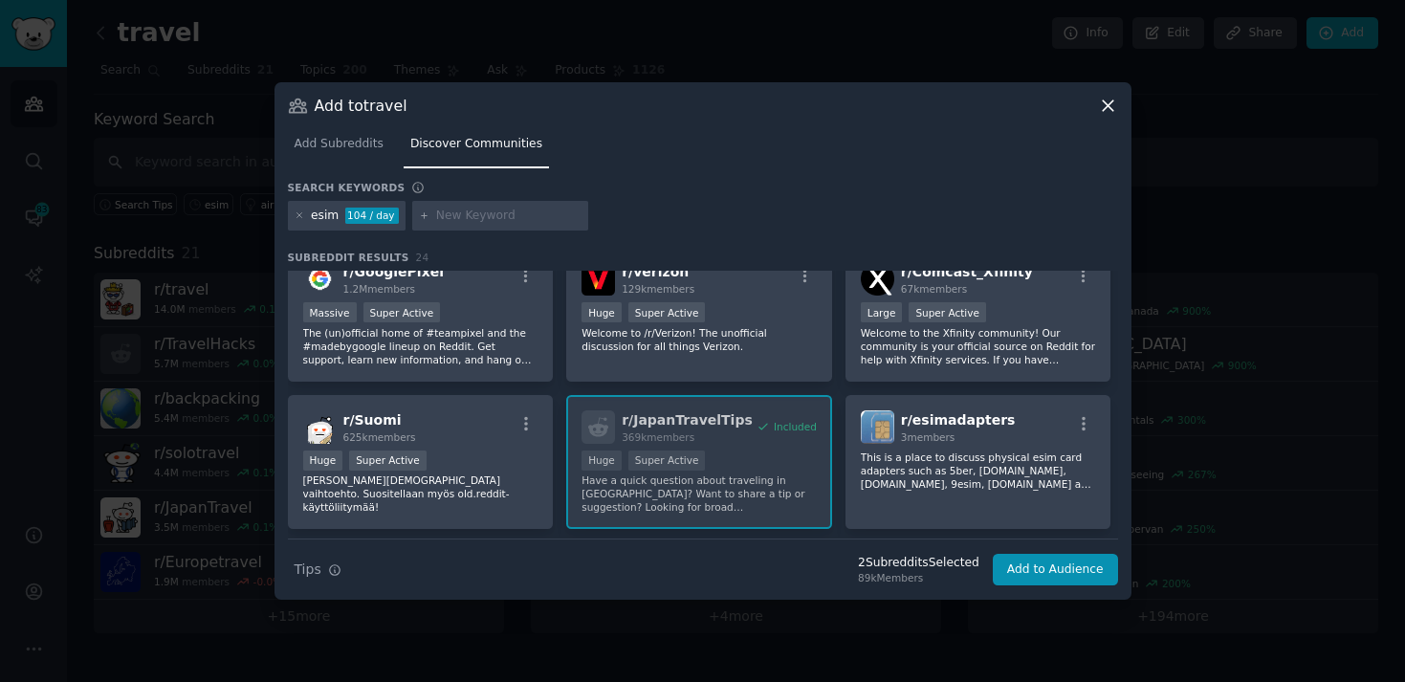
scroll to position [954, 0]
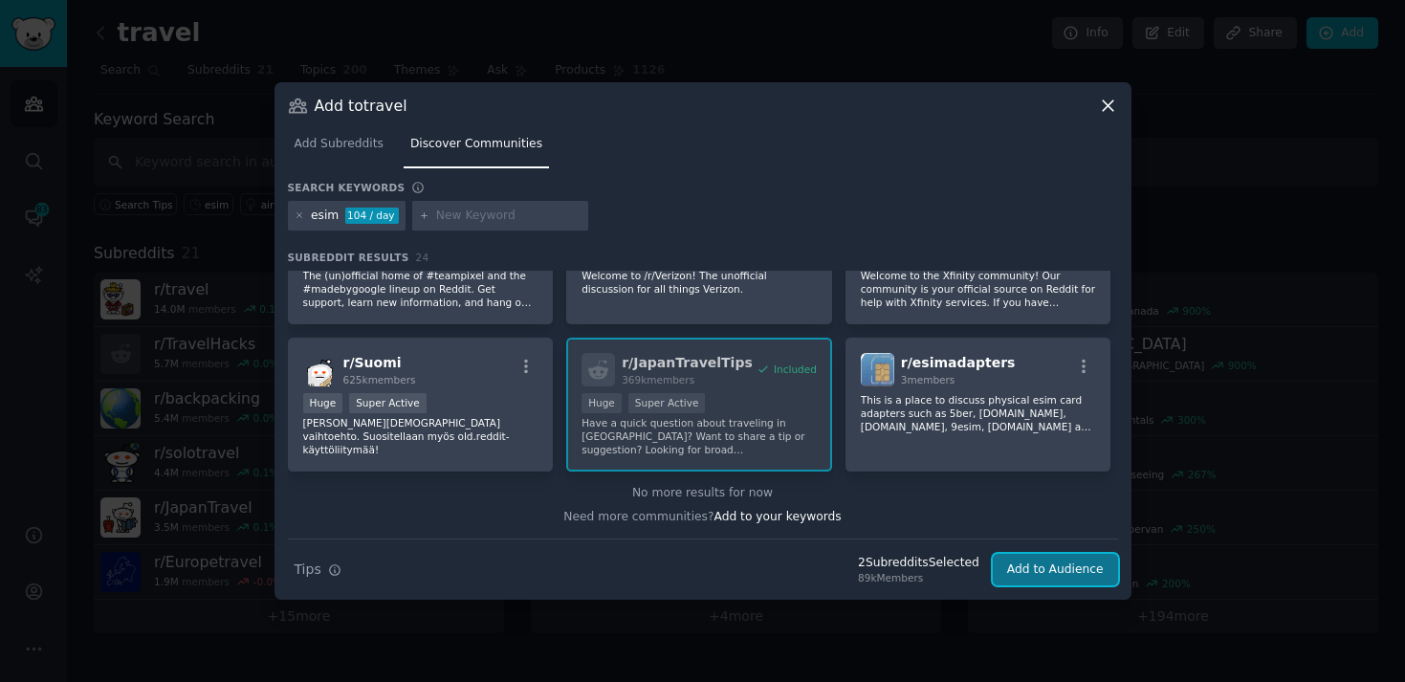
click at [1028, 572] on button "Add to Audience" at bounding box center [1055, 570] width 125 height 33
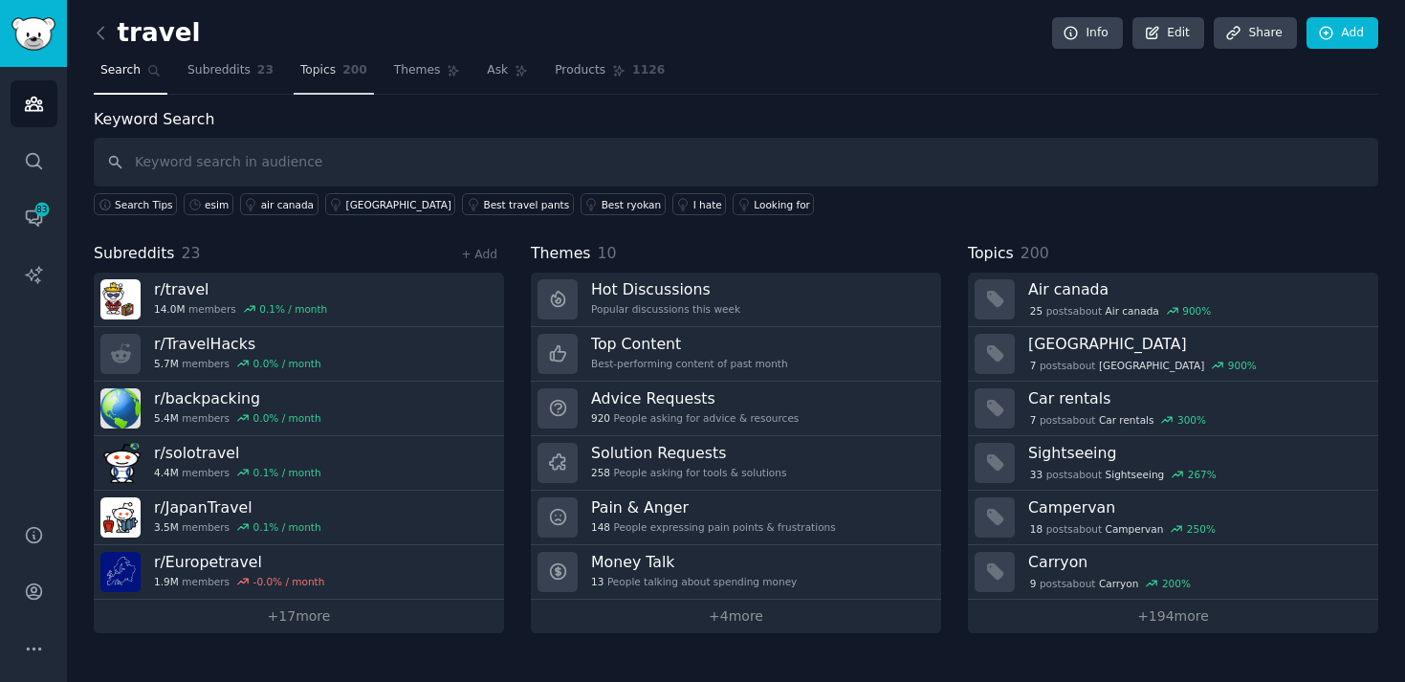
click at [342, 72] on span "200" at bounding box center [354, 70] width 25 height 17
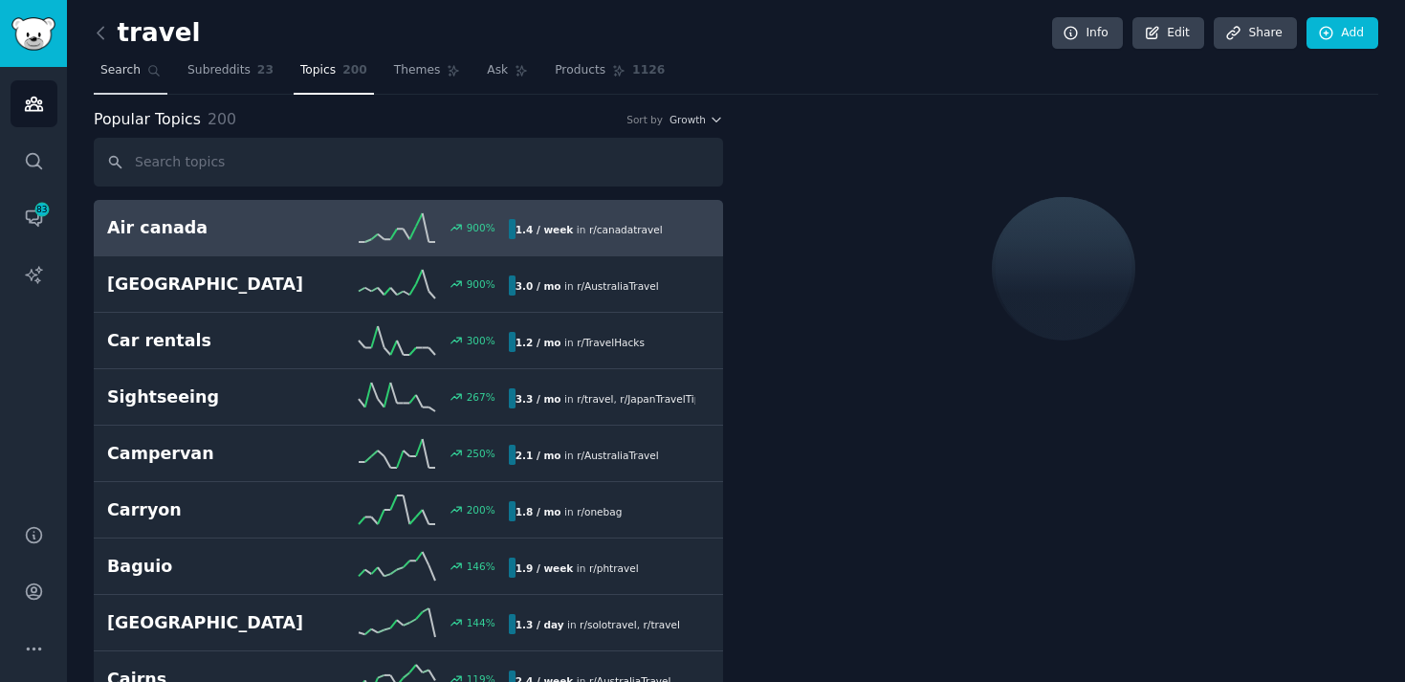
click at [126, 77] on span "Search" at bounding box center [120, 70] width 40 height 17
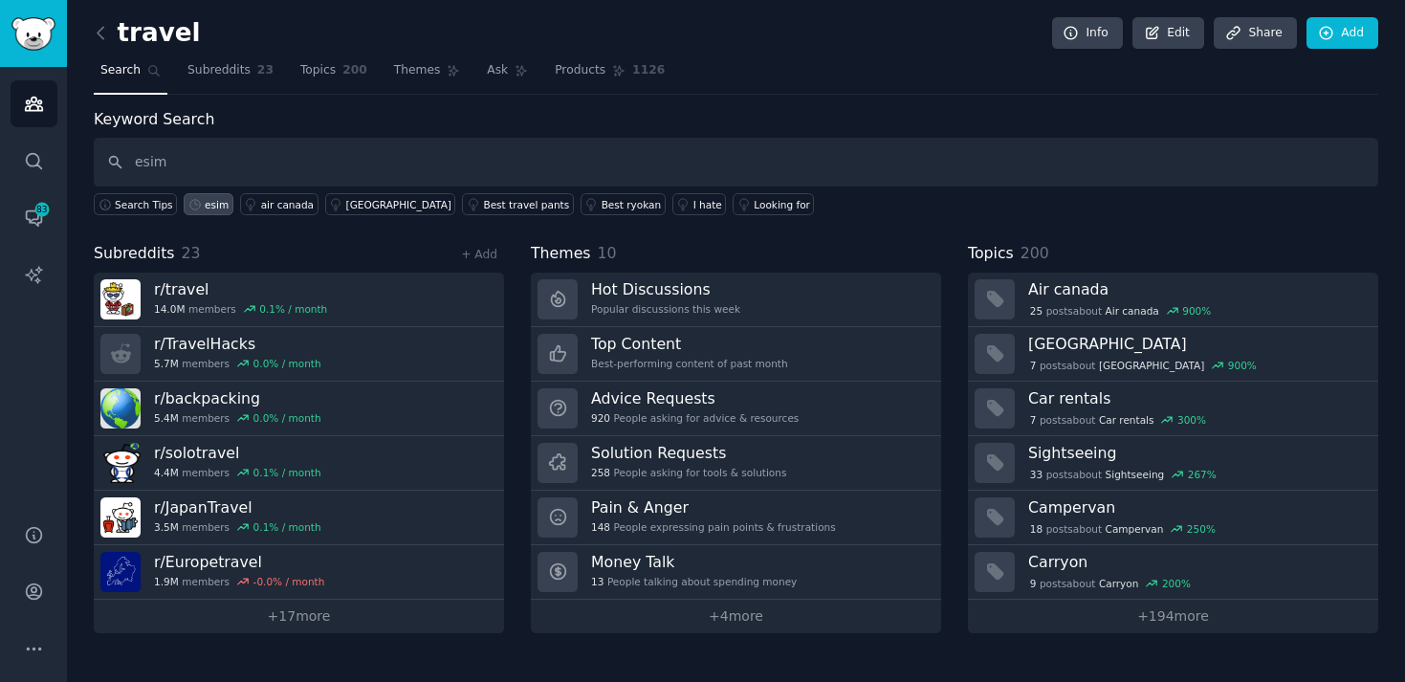
type input "esim"
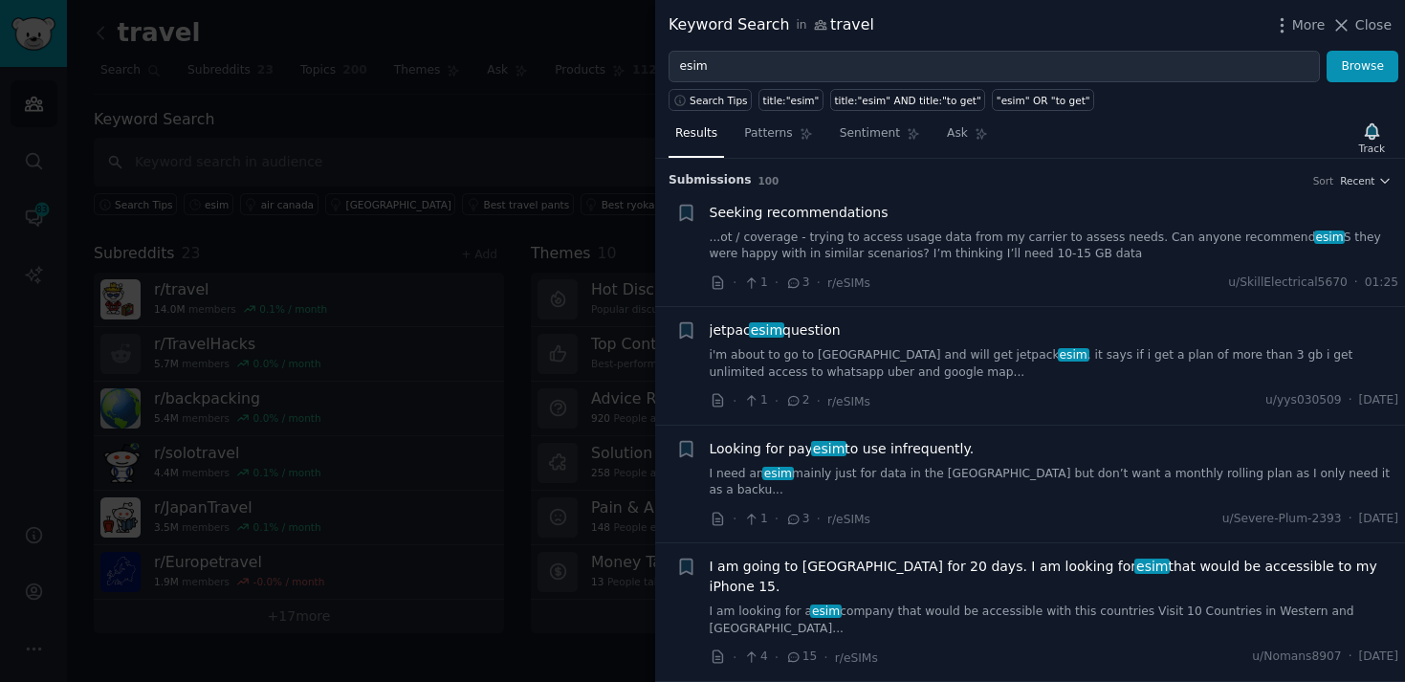
click at [811, 246] on link "...ot / coverage - trying to access usage data from my carrier to assess needs.…" at bounding box center [1054, 245] width 689 height 33
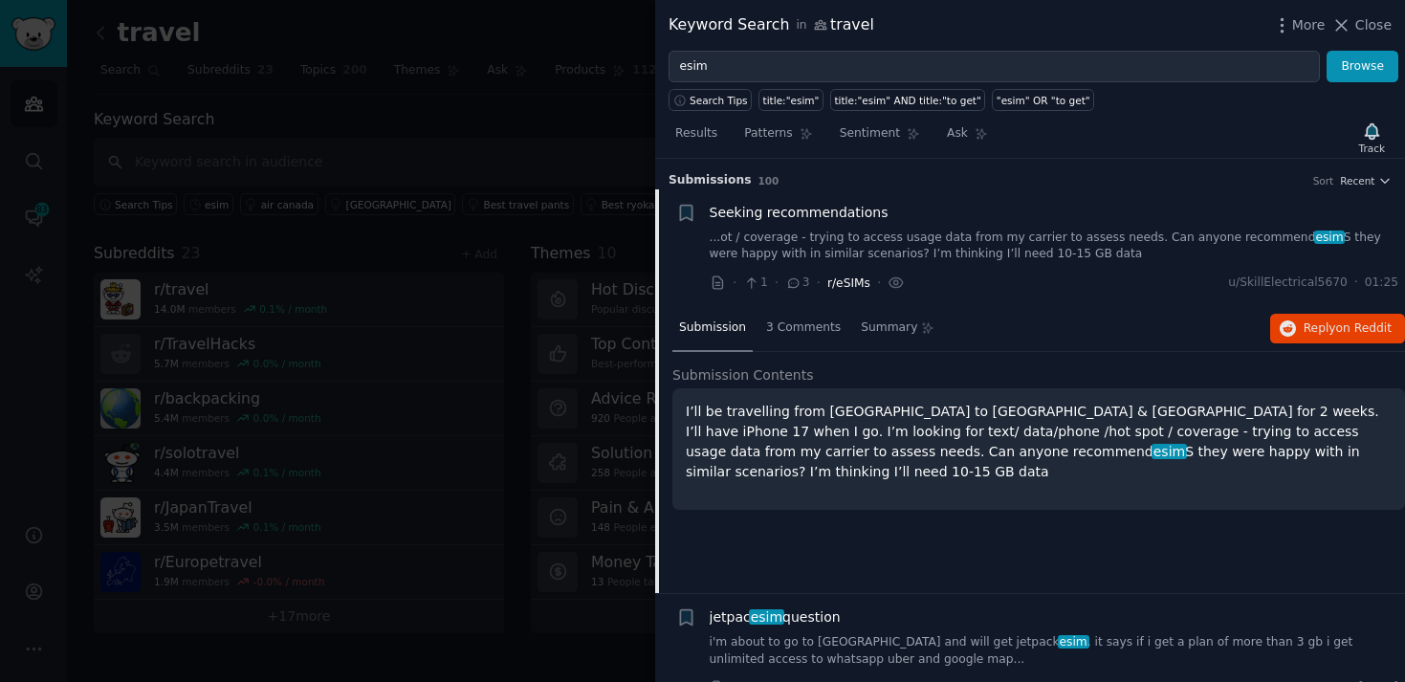
scroll to position [30, 0]
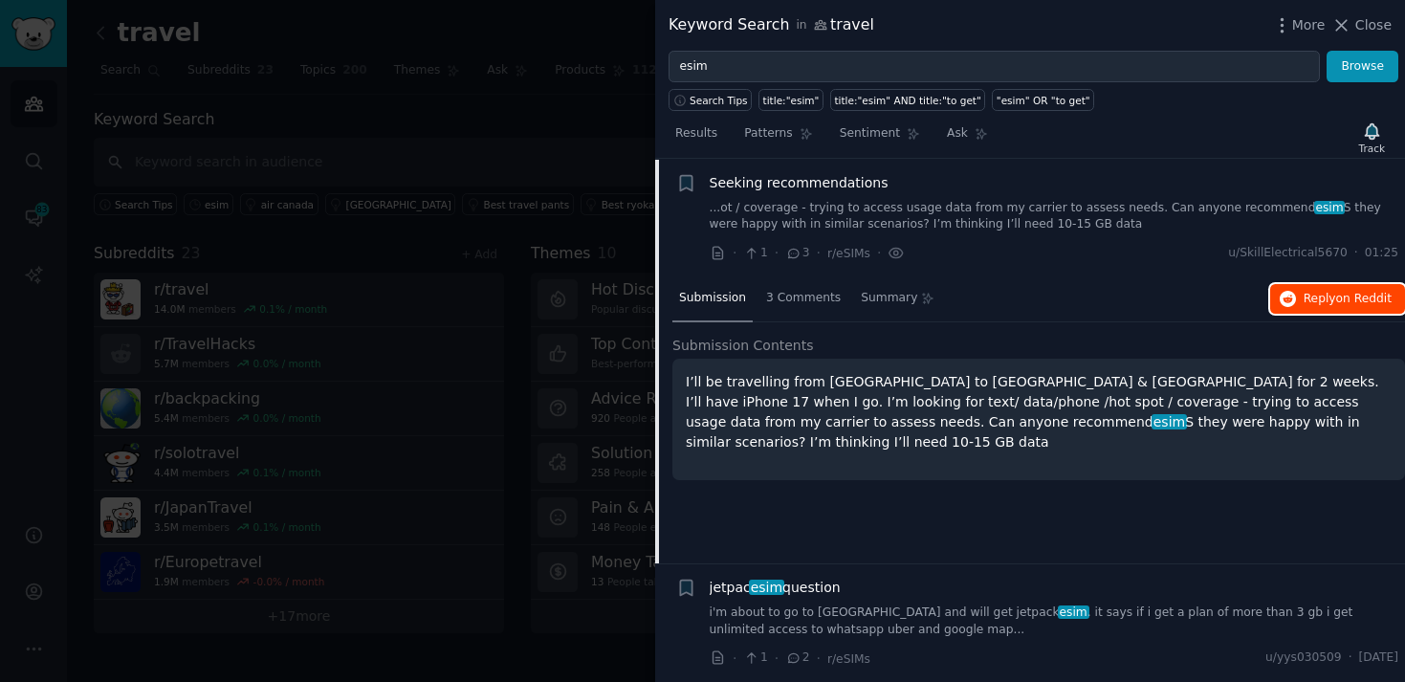
click at [1326, 303] on span "Reply on Reddit" at bounding box center [1347, 299] width 88 height 17
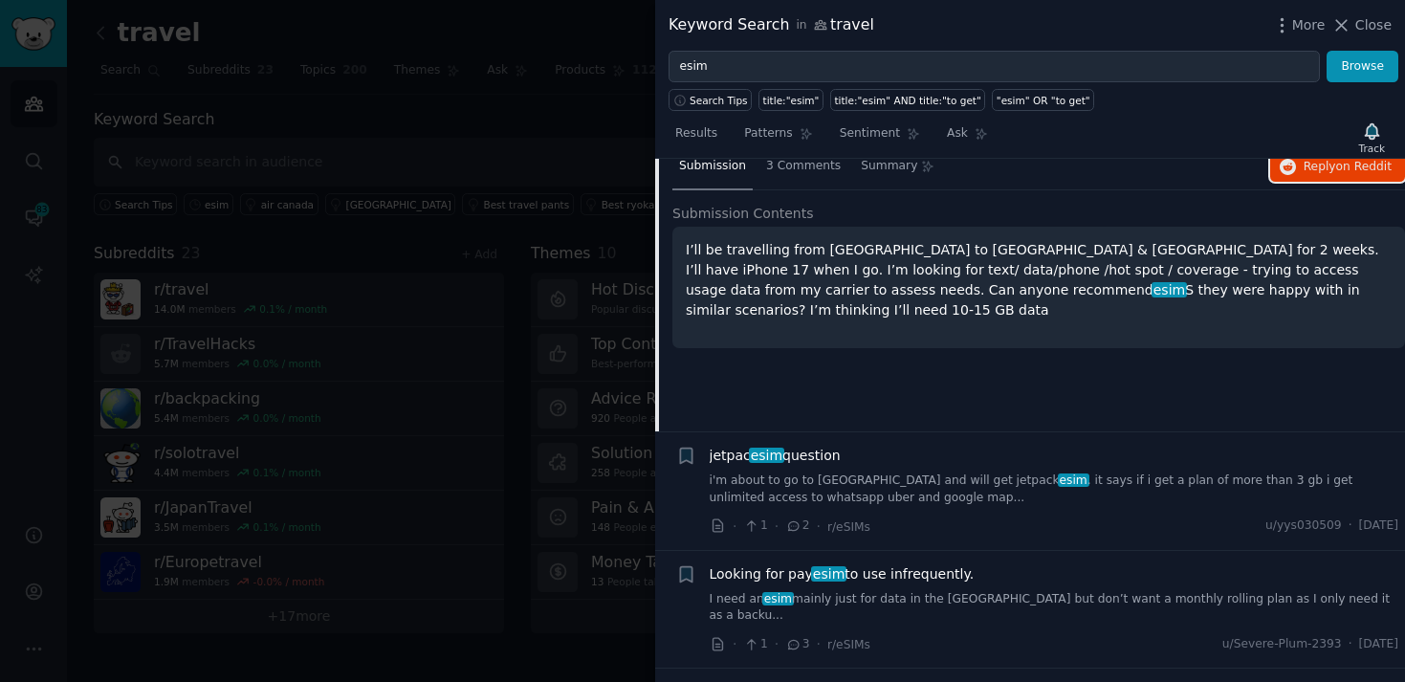
scroll to position [182, 0]
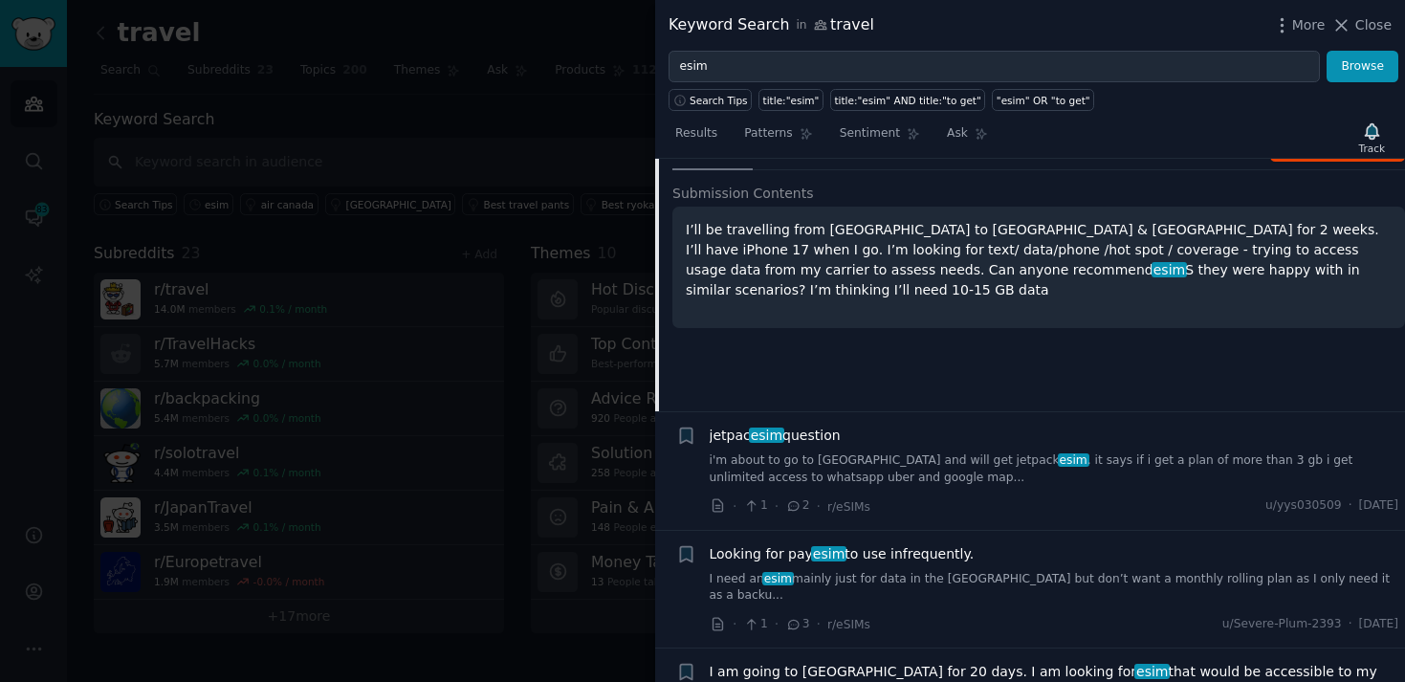
click at [822, 474] on link "i'm about to go to [GEOGRAPHIC_DATA] and will get jetpack esim . it says if i g…" at bounding box center [1054, 468] width 689 height 33
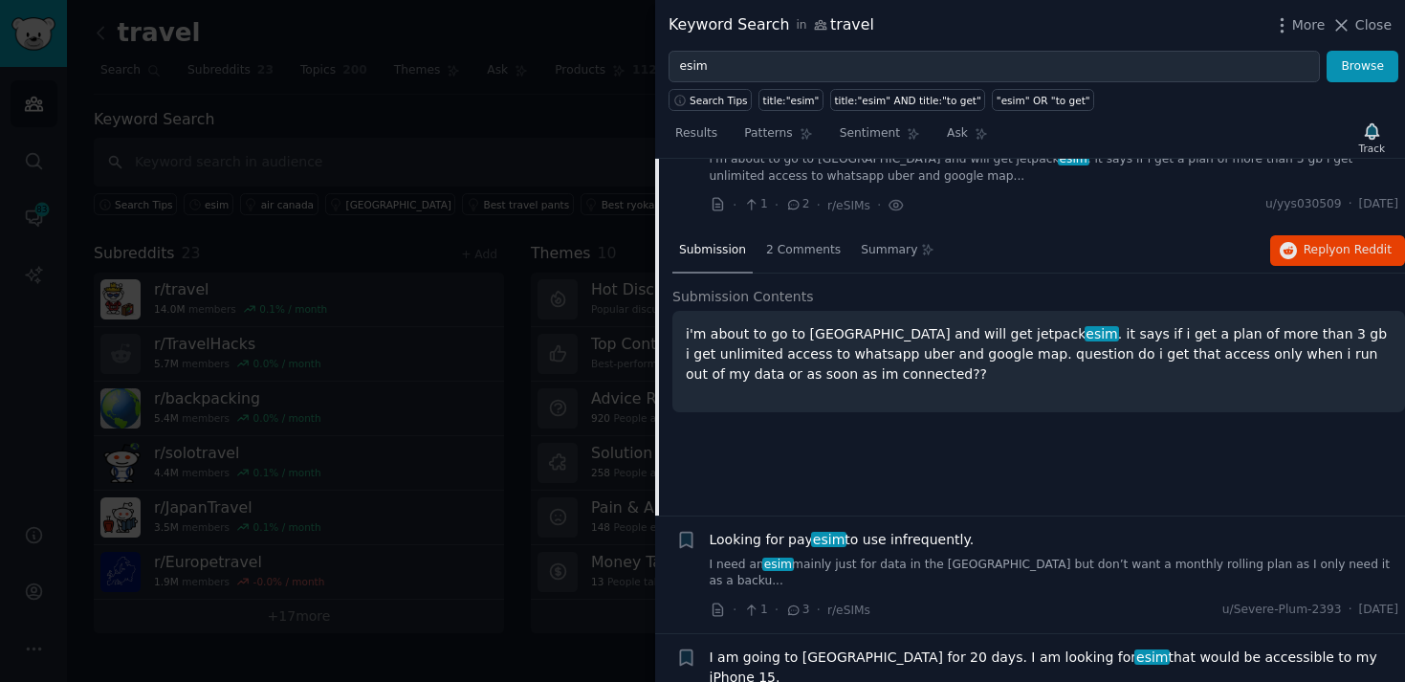
scroll to position [199, 0]
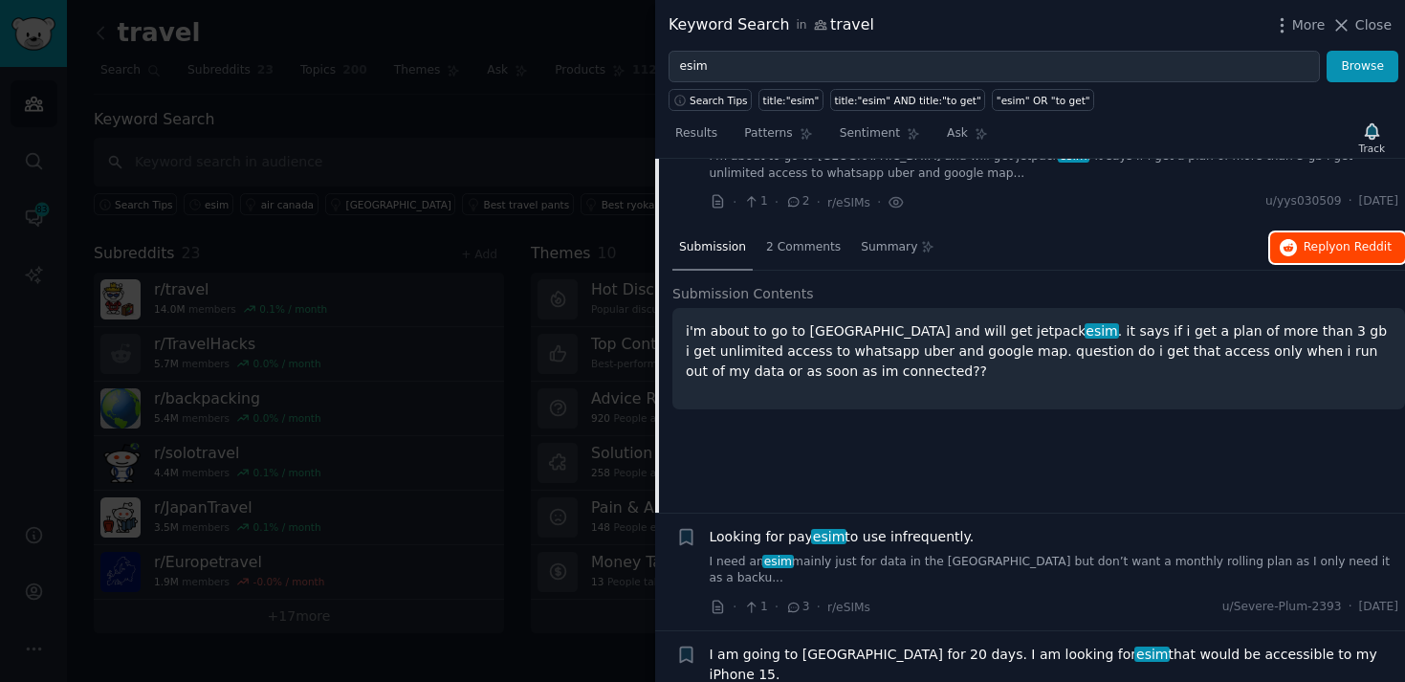
click at [1317, 245] on span "Reply on Reddit" at bounding box center [1347, 247] width 88 height 17
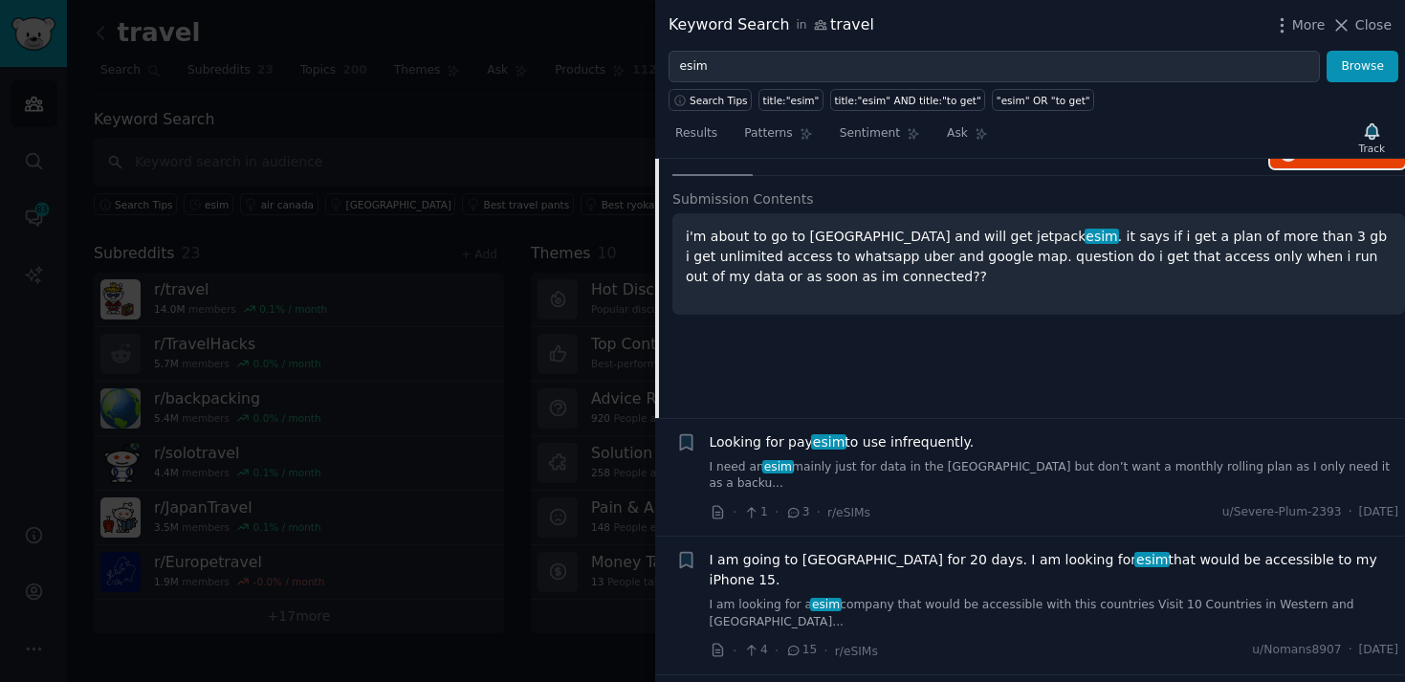
scroll to position [295, 0]
click at [1049, 473] on link "I need an esim mainly just for data in the [GEOGRAPHIC_DATA] but don’t want a m…" at bounding box center [1054, 474] width 689 height 33
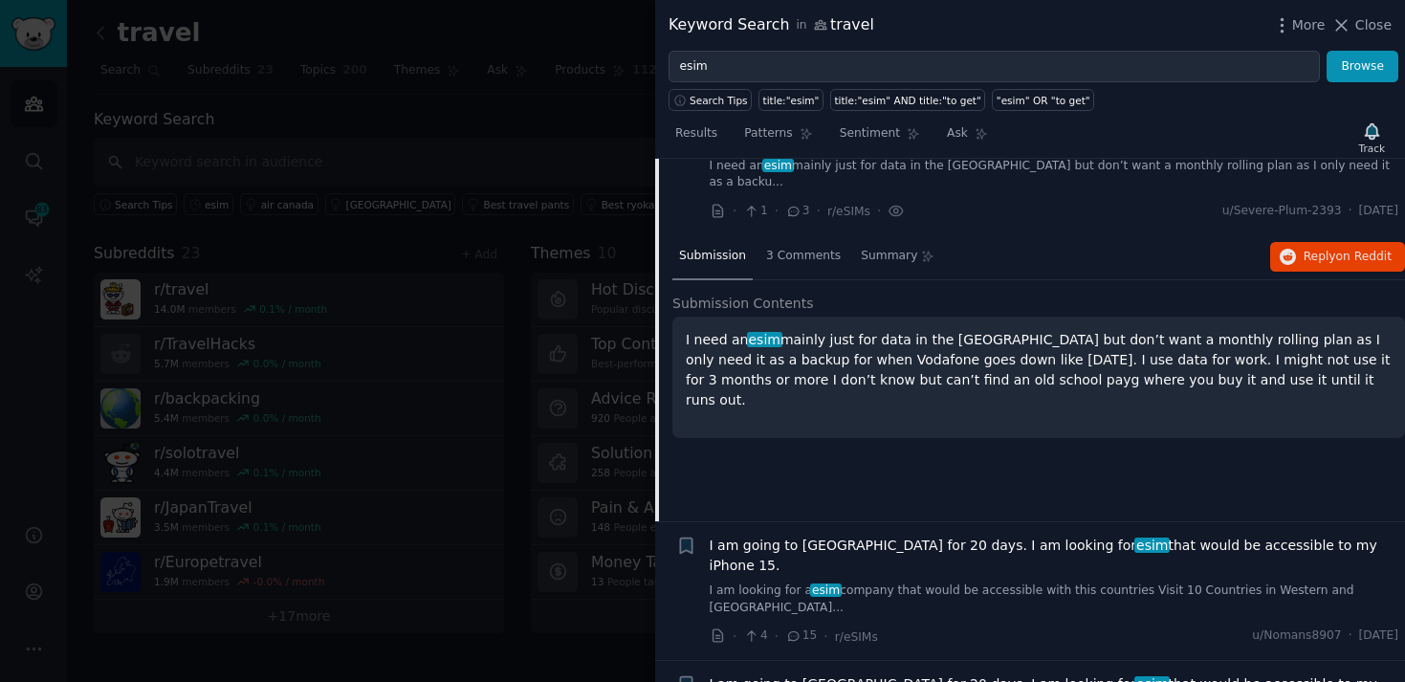
scroll to position [309, 0]
click at [1321, 241] on button "Reply on Reddit" at bounding box center [1337, 256] width 135 height 31
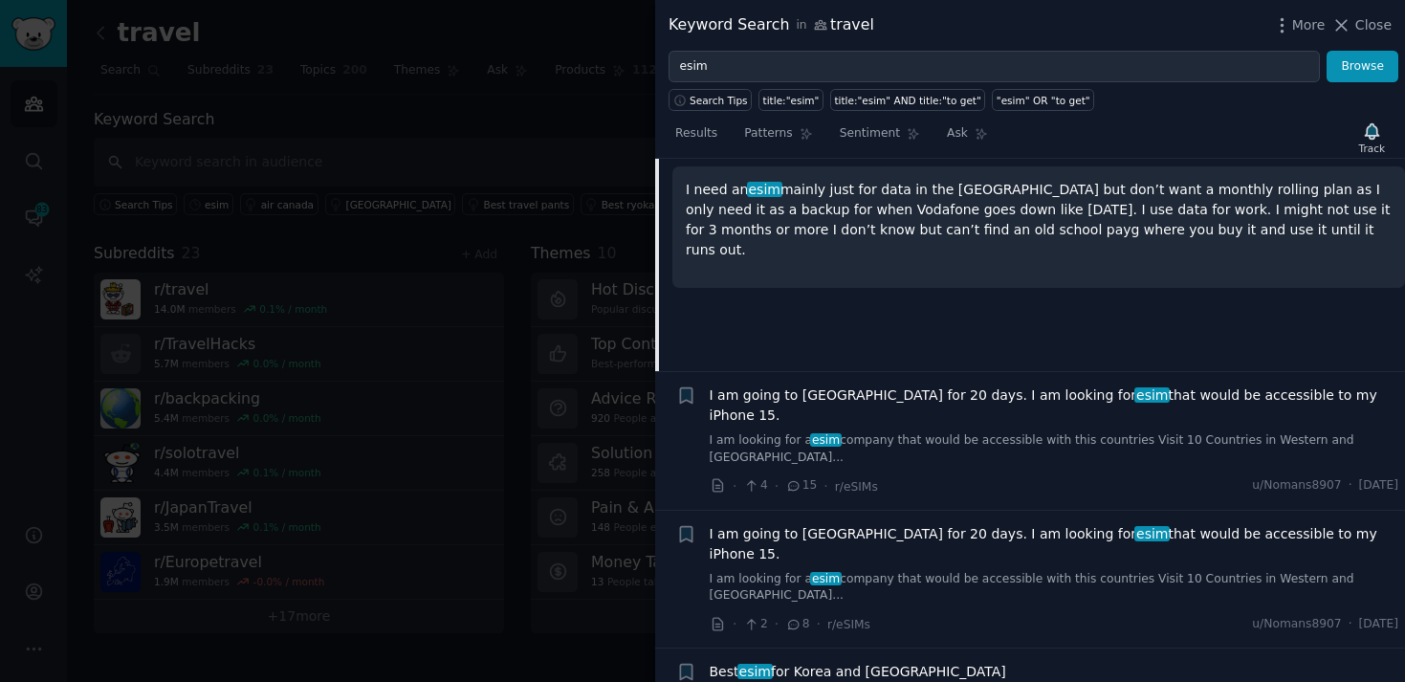
scroll to position [474, 0]
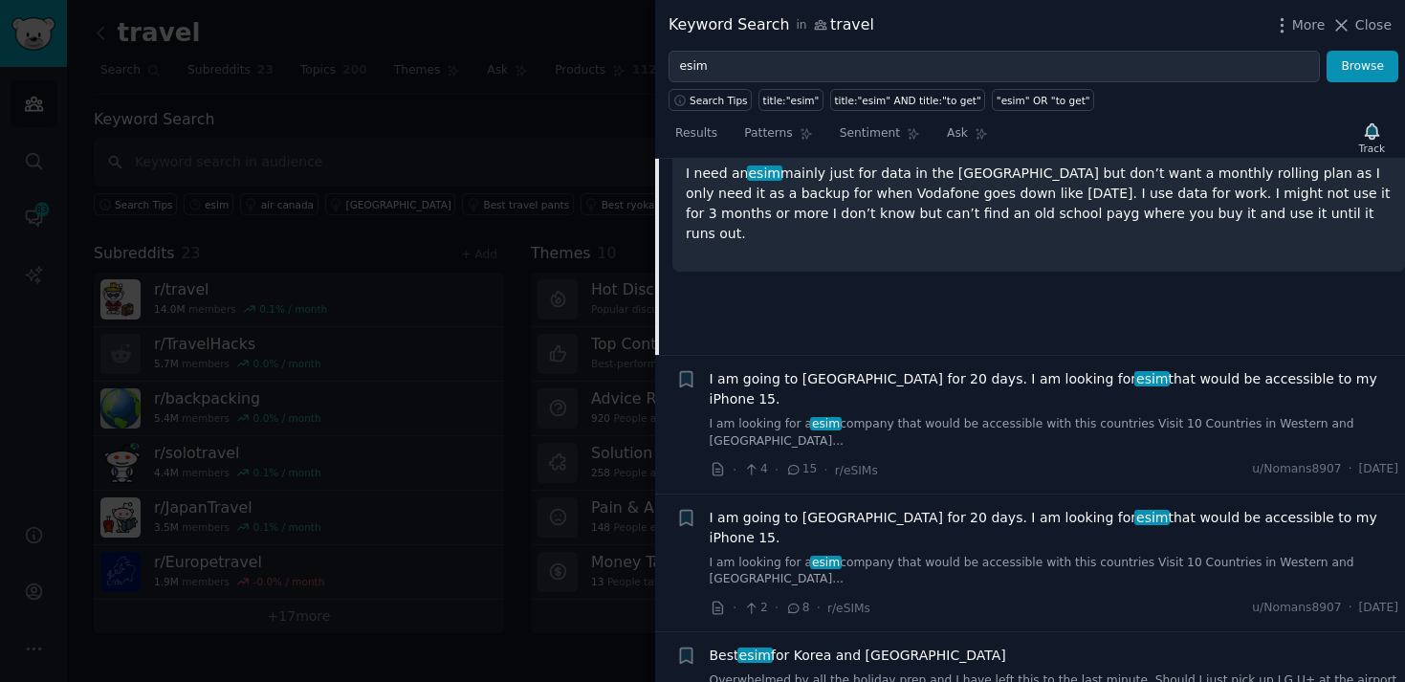
click at [906, 460] on div "· 4 · 15 · r/eSIMs u/Nomans8907 · [DATE]" at bounding box center [1054, 470] width 689 height 20
click at [899, 416] on link "I am looking for a esim company that would be accessible with this countries Vi…" at bounding box center [1054, 432] width 689 height 33
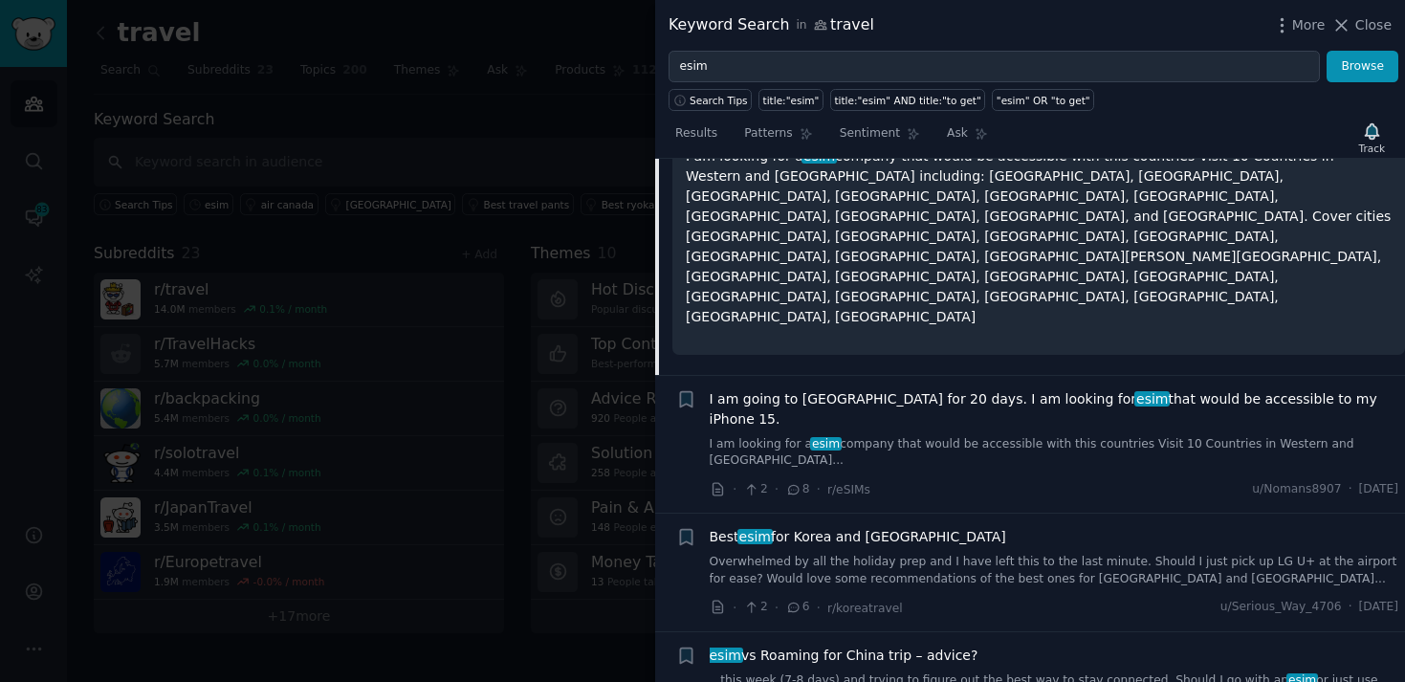
scroll to position [683, 0]
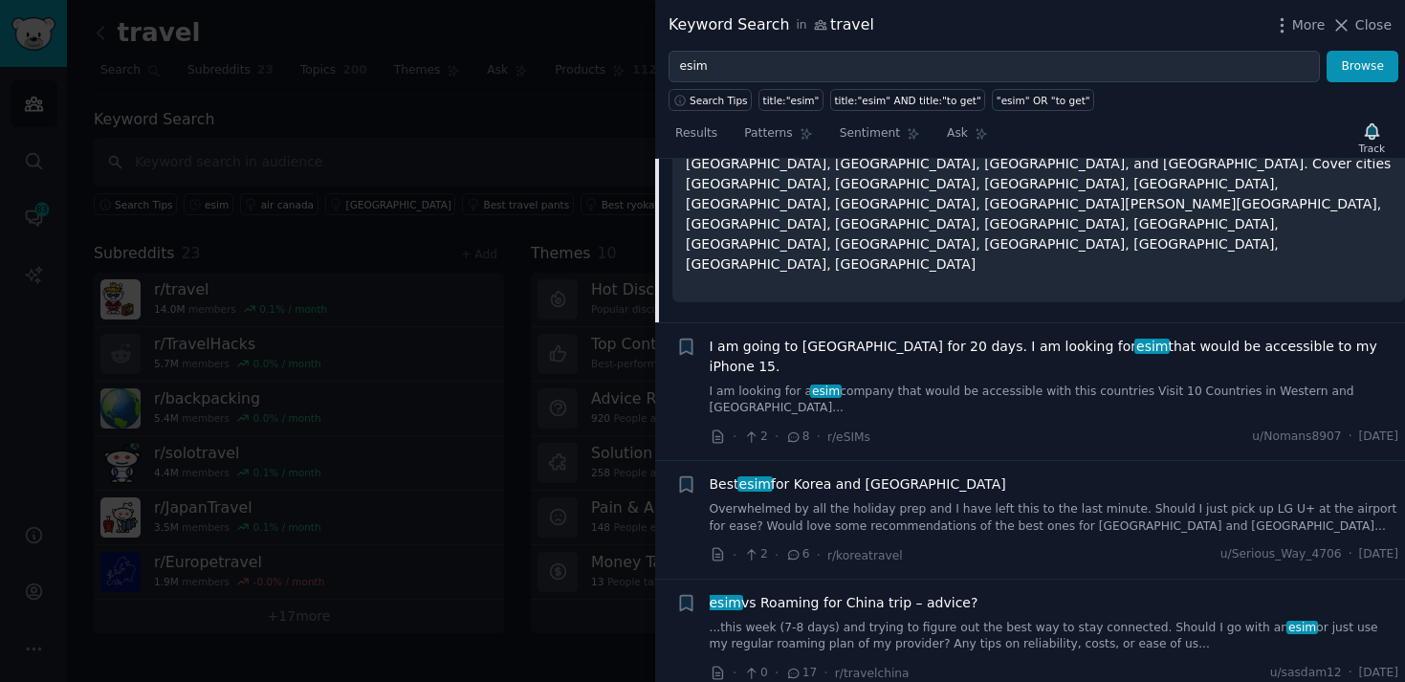
click at [903, 501] on link "Overwhelmed by all the holiday prep and I have left this to the last minute. Sh…" at bounding box center [1054, 517] width 689 height 33
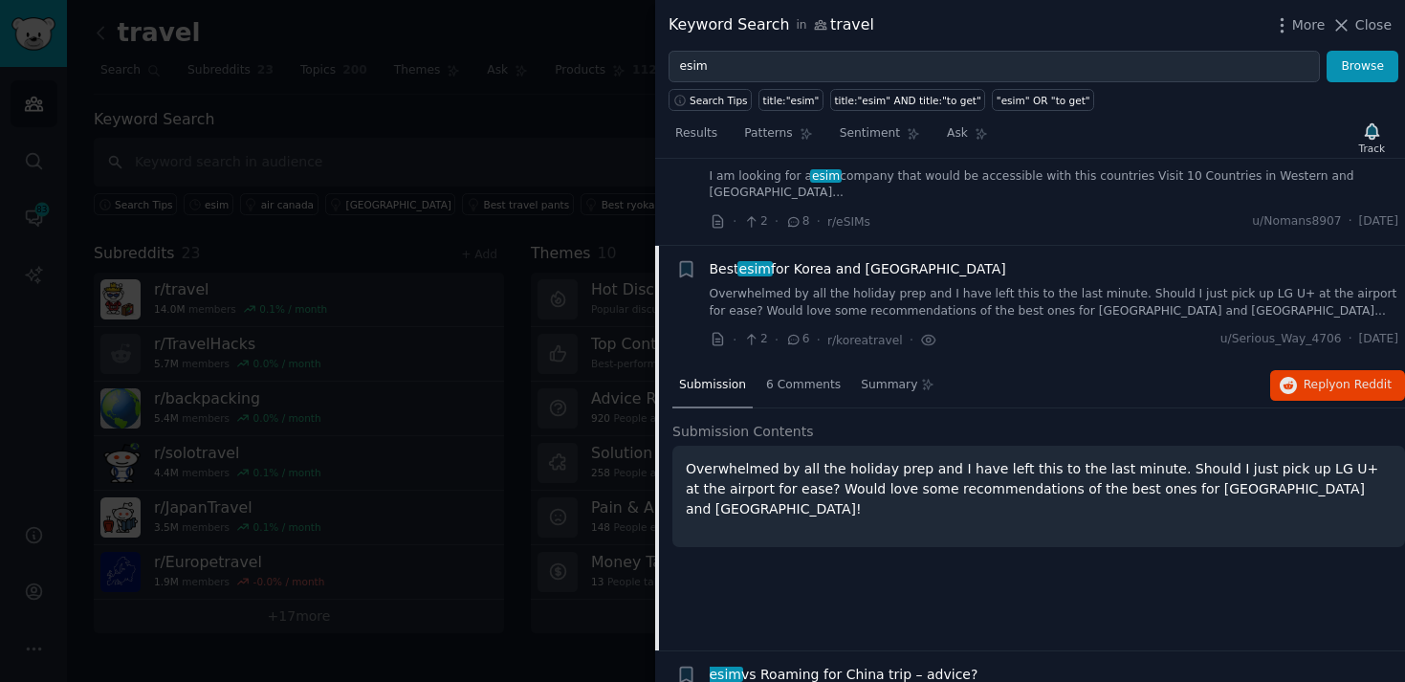
scroll to position [570, 0]
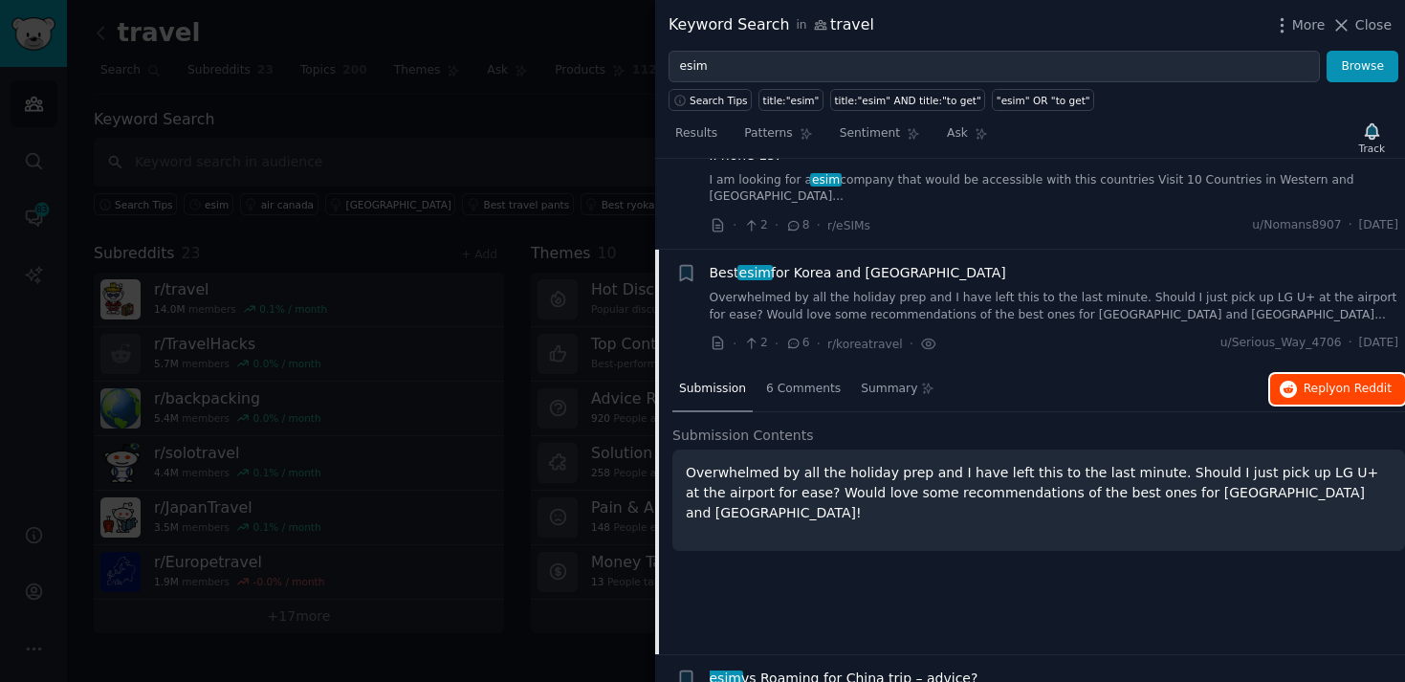
click at [1307, 374] on button "Reply on Reddit" at bounding box center [1337, 389] width 135 height 31
